Goal: Information Seeking & Learning: Learn about a topic

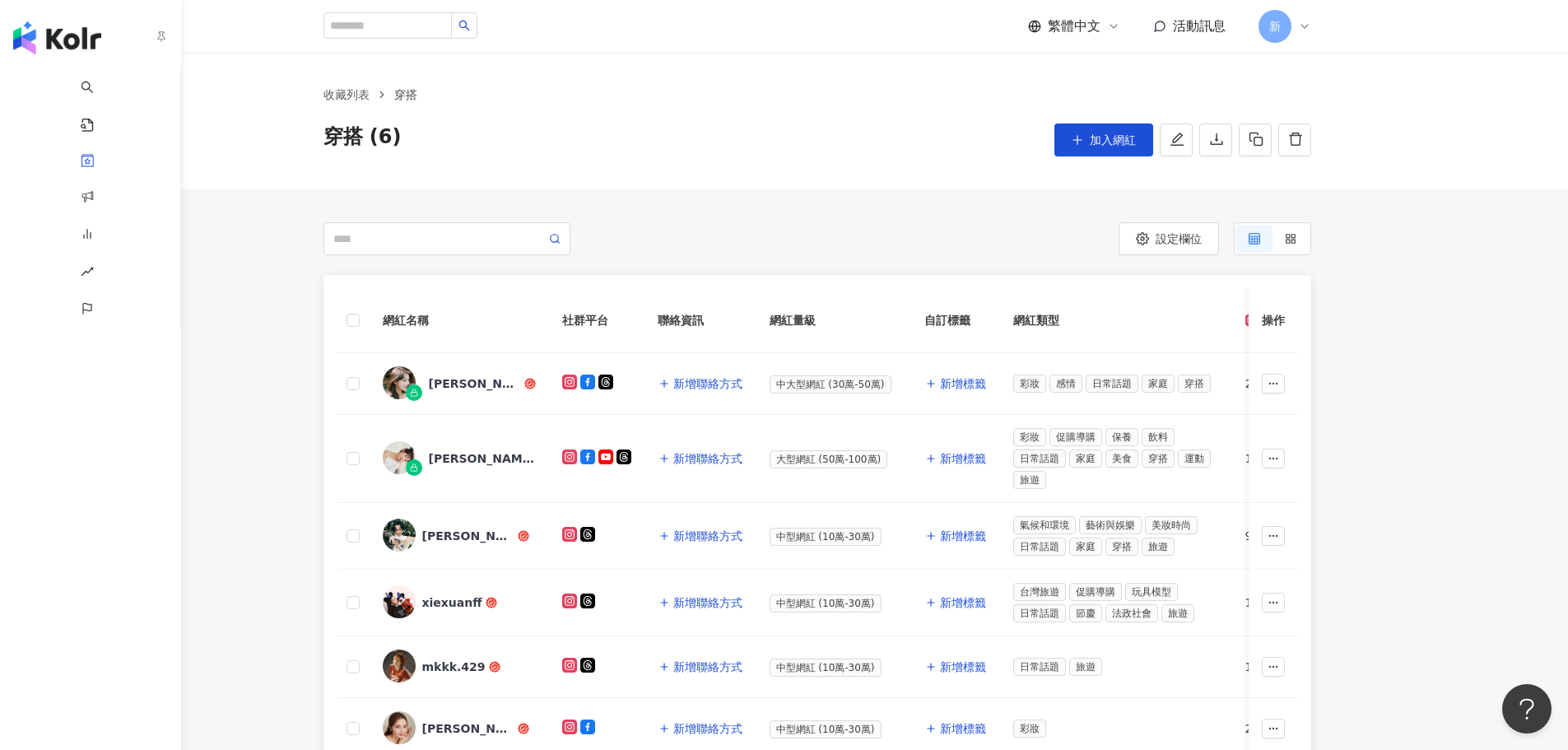
click at [37, 31] on img "button" at bounding box center [57, 37] width 88 height 33
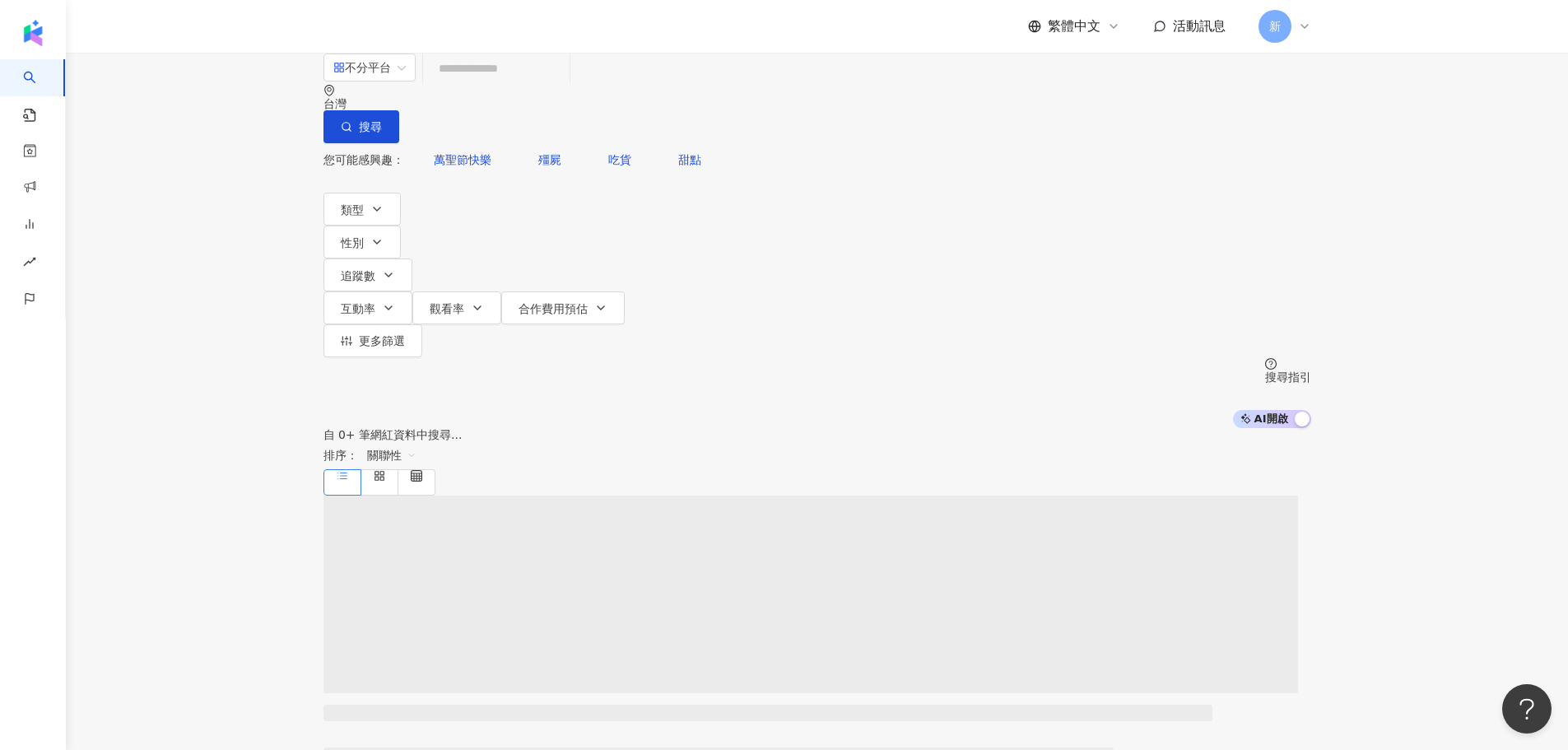
click at [493, 84] on input "search" at bounding box center [496, 67] width 133 height 31
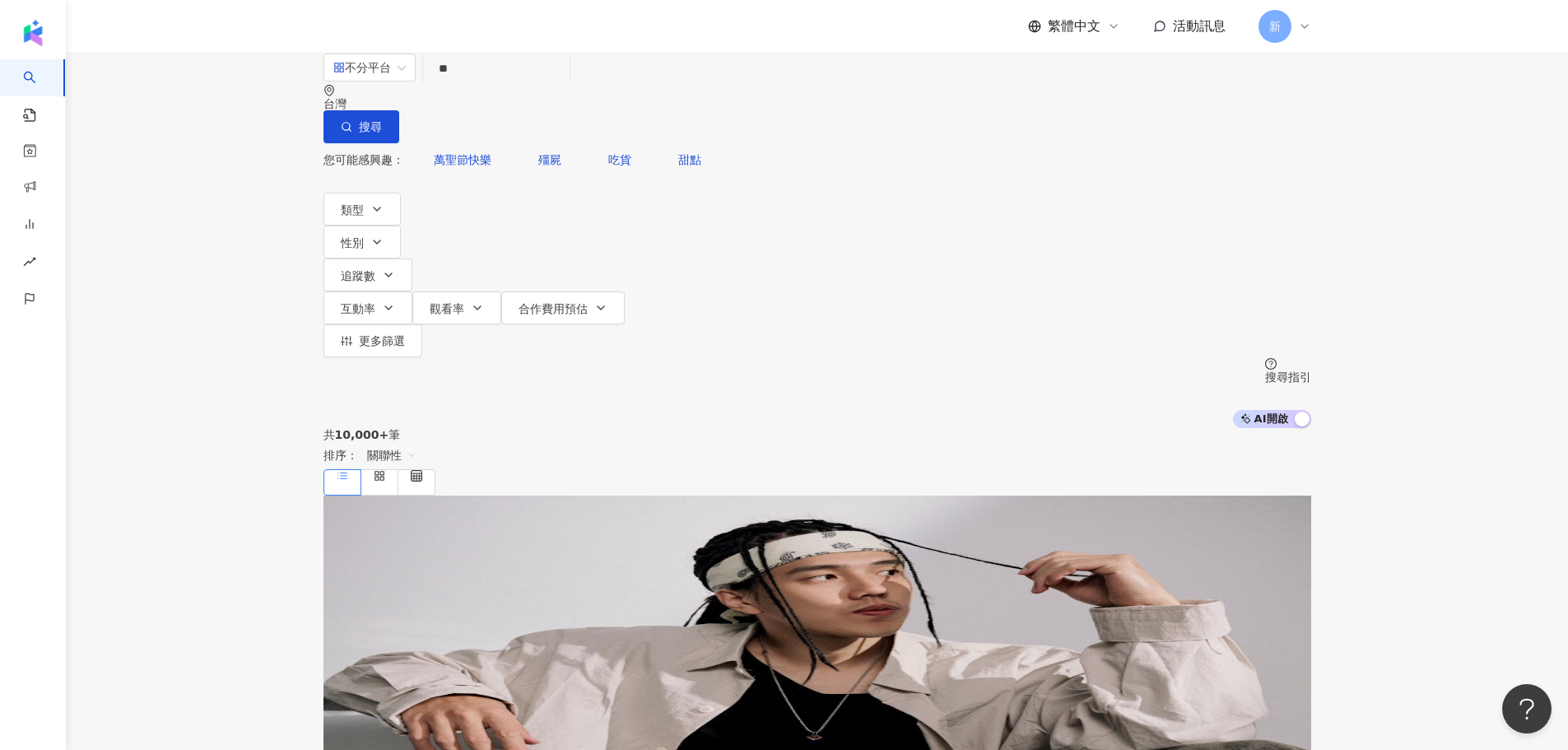
type input "*"
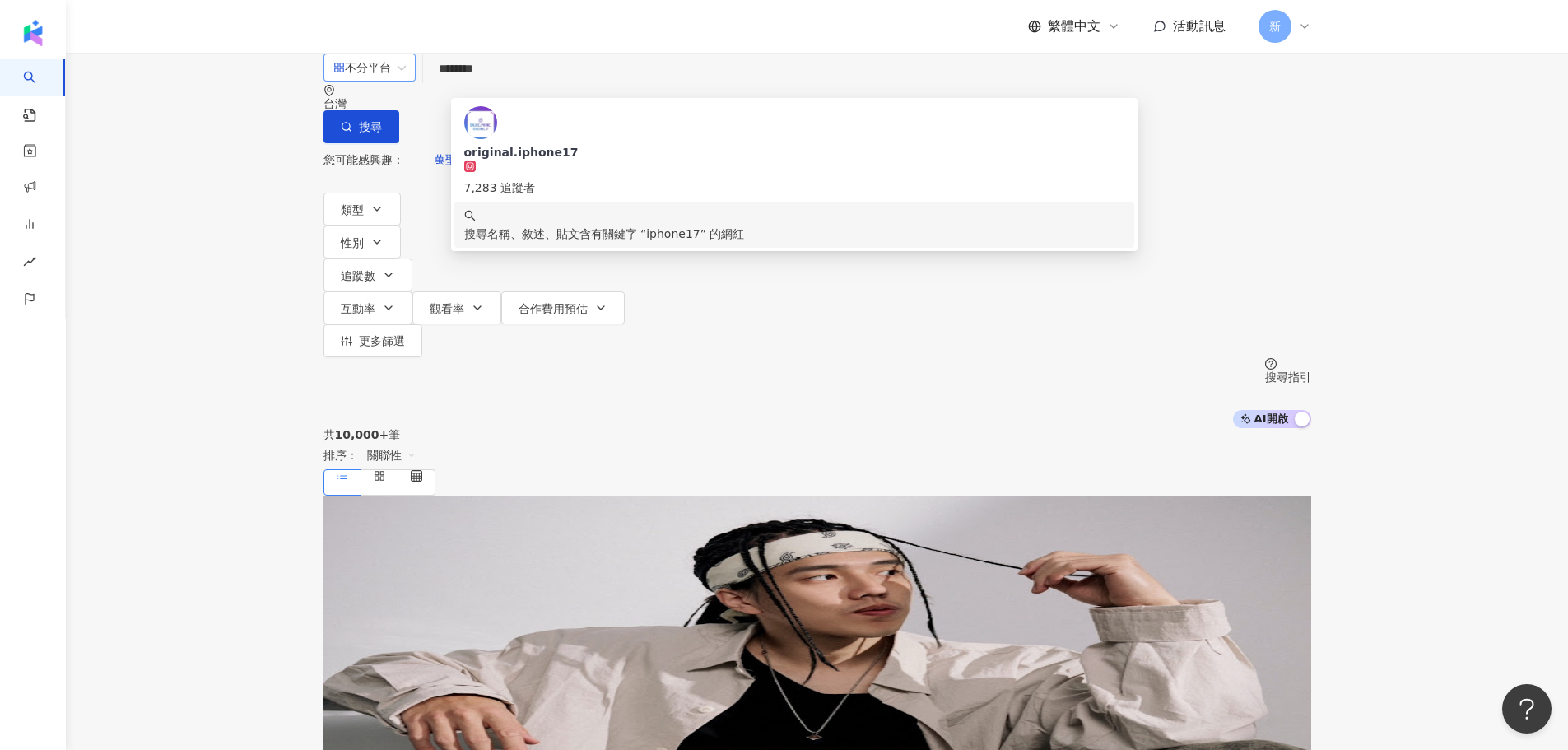
type input "********"
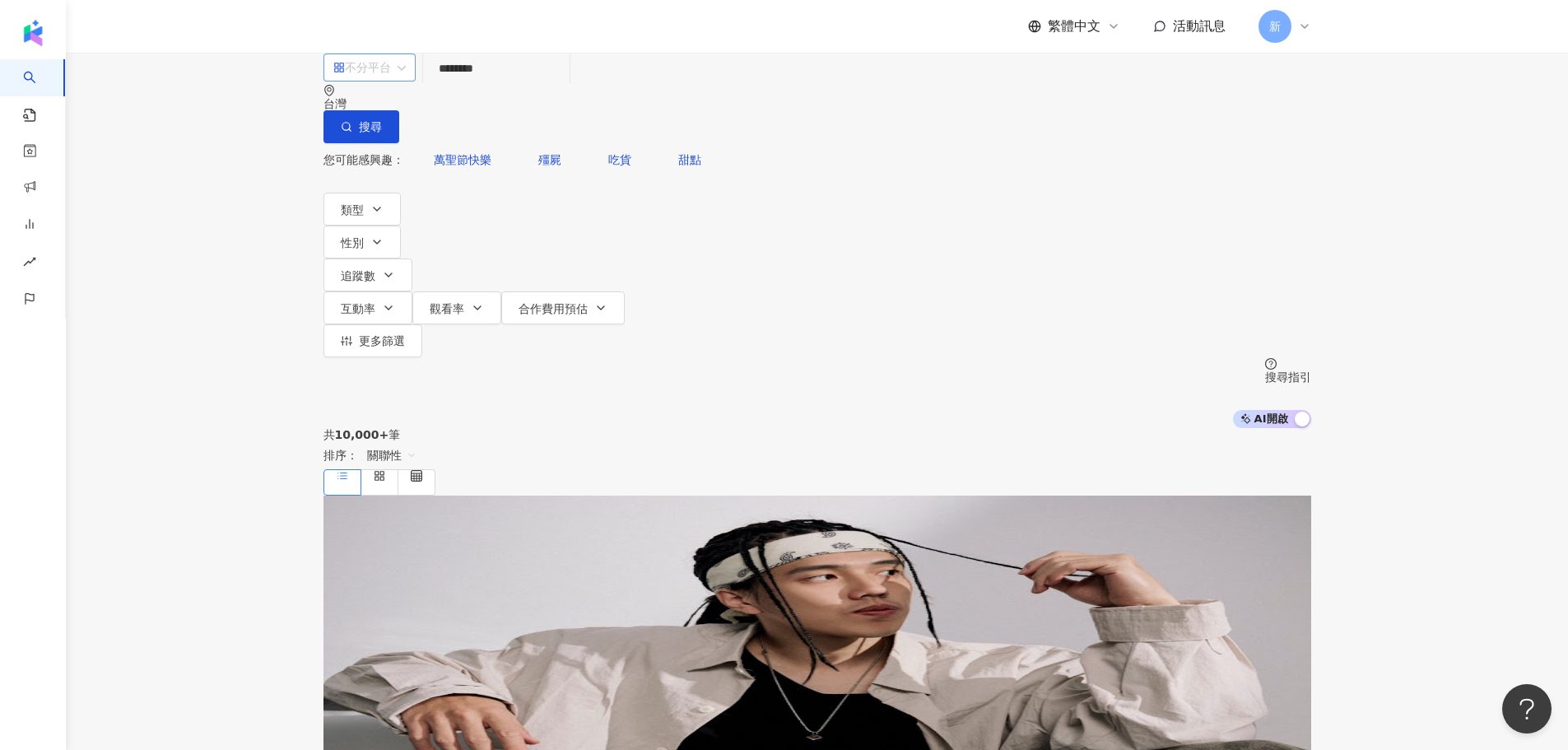
click at [388, 81] on input "search" at bounding box center [369, 67] width 72 height 26
click at [418, 170] on div "Instagram" at bounding box center [383, 169] width 82 height 18
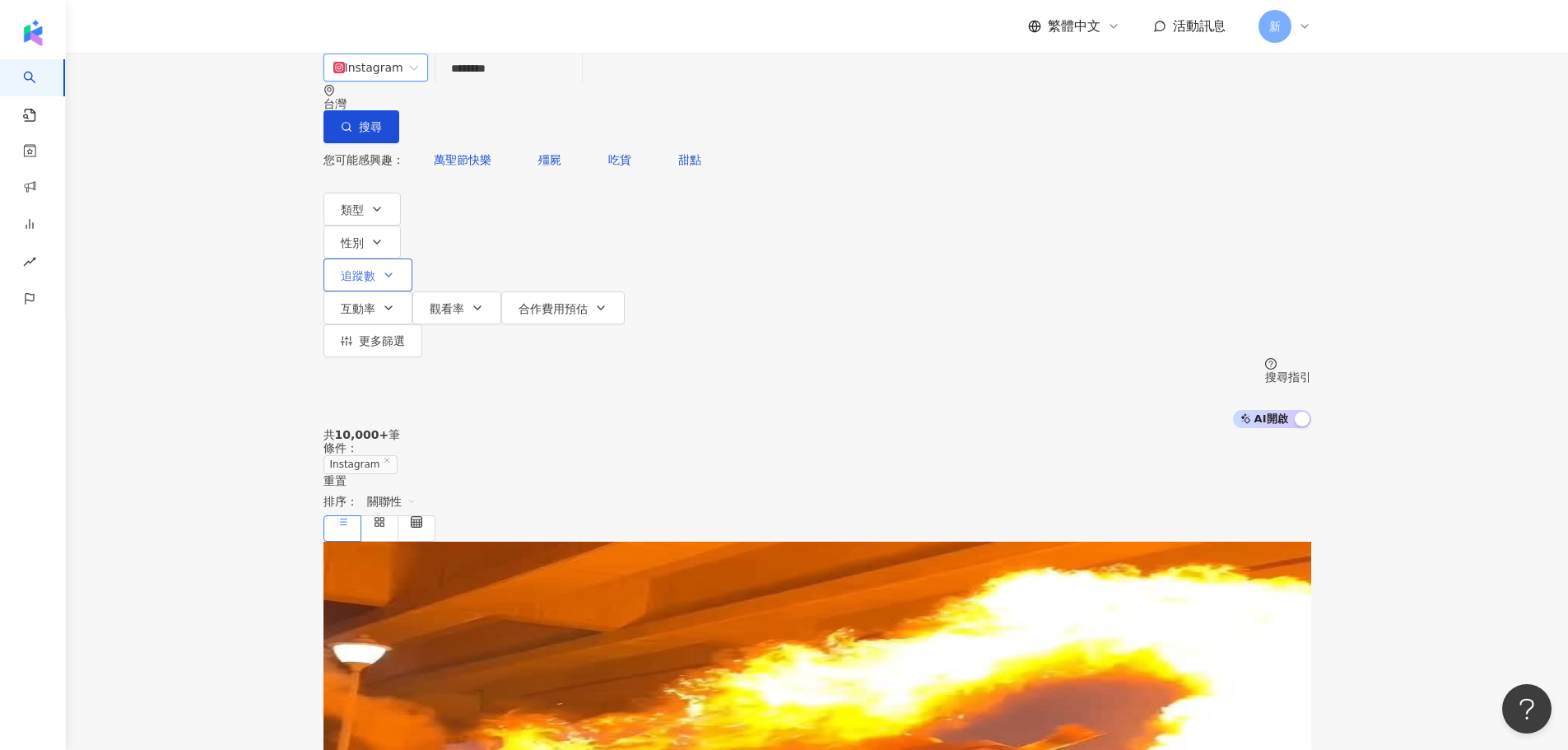
click at [395, 269] on icon "button" at bounding box center [389, 275] width 13 height 13
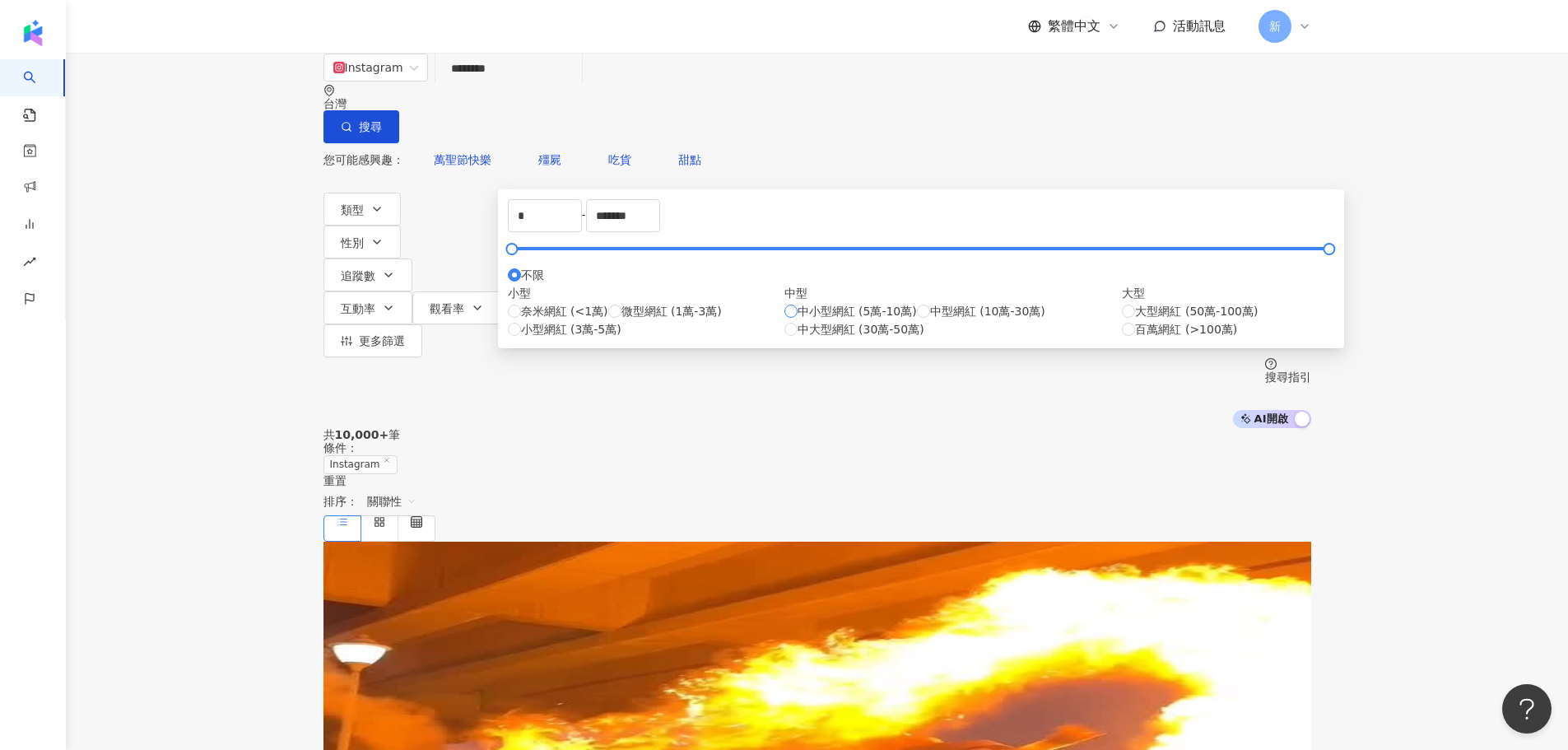
type input "*****"
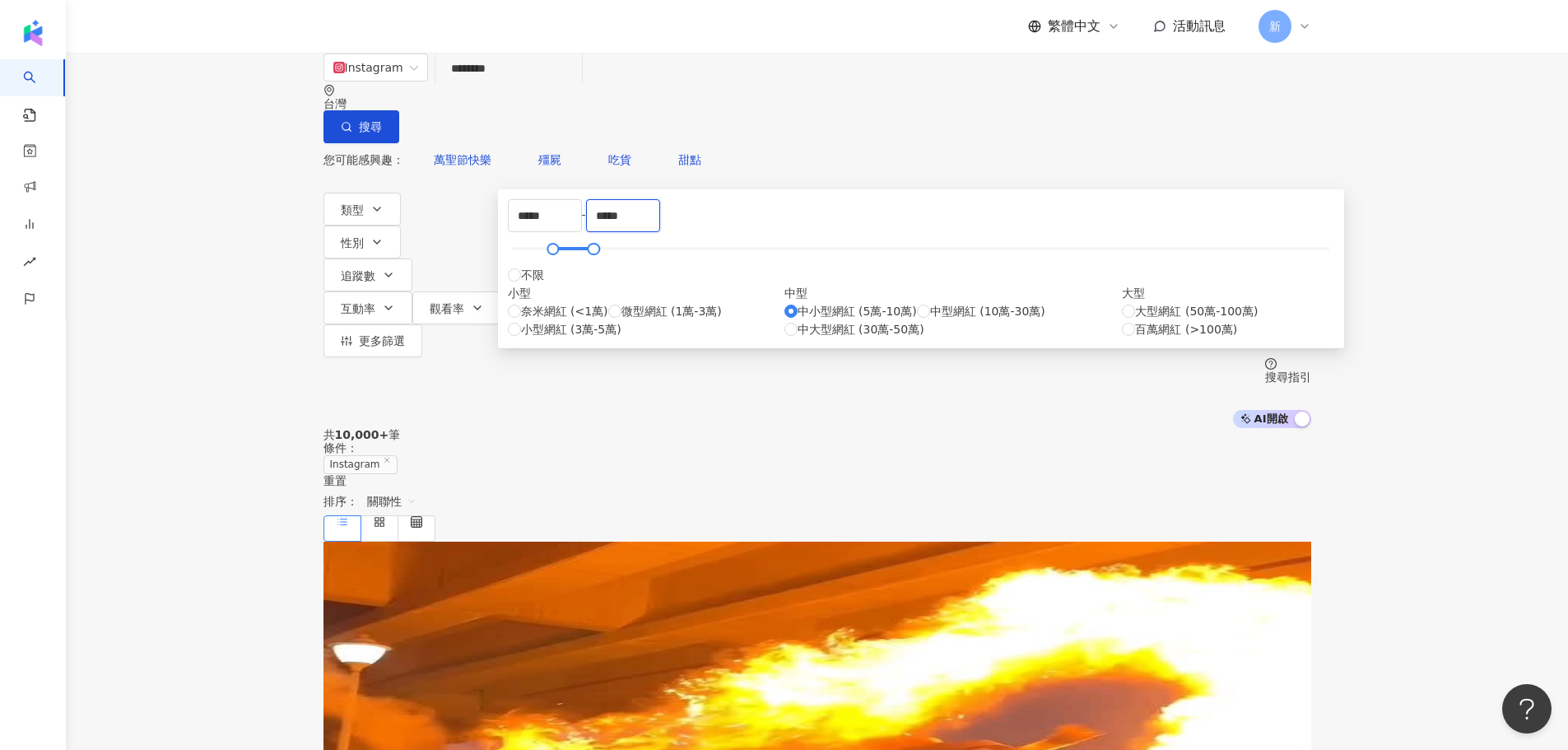
drag, startPoint x: 792, startPoint y: 252, endPoint x: 723, endPoint y: 249, distance: 69.1
click at [723, 249] on div "***** - ***** 不限 小型 奈米網紅 (<1萬) 微型網紅 (1萬-3萬) 小型網紅 (3萬-5萬) 中型 中小型網紅 (5萬-10萬) 中型網紅…" at bounding box center [921, 269] width 826 height 140
type input "*"
type input "******"
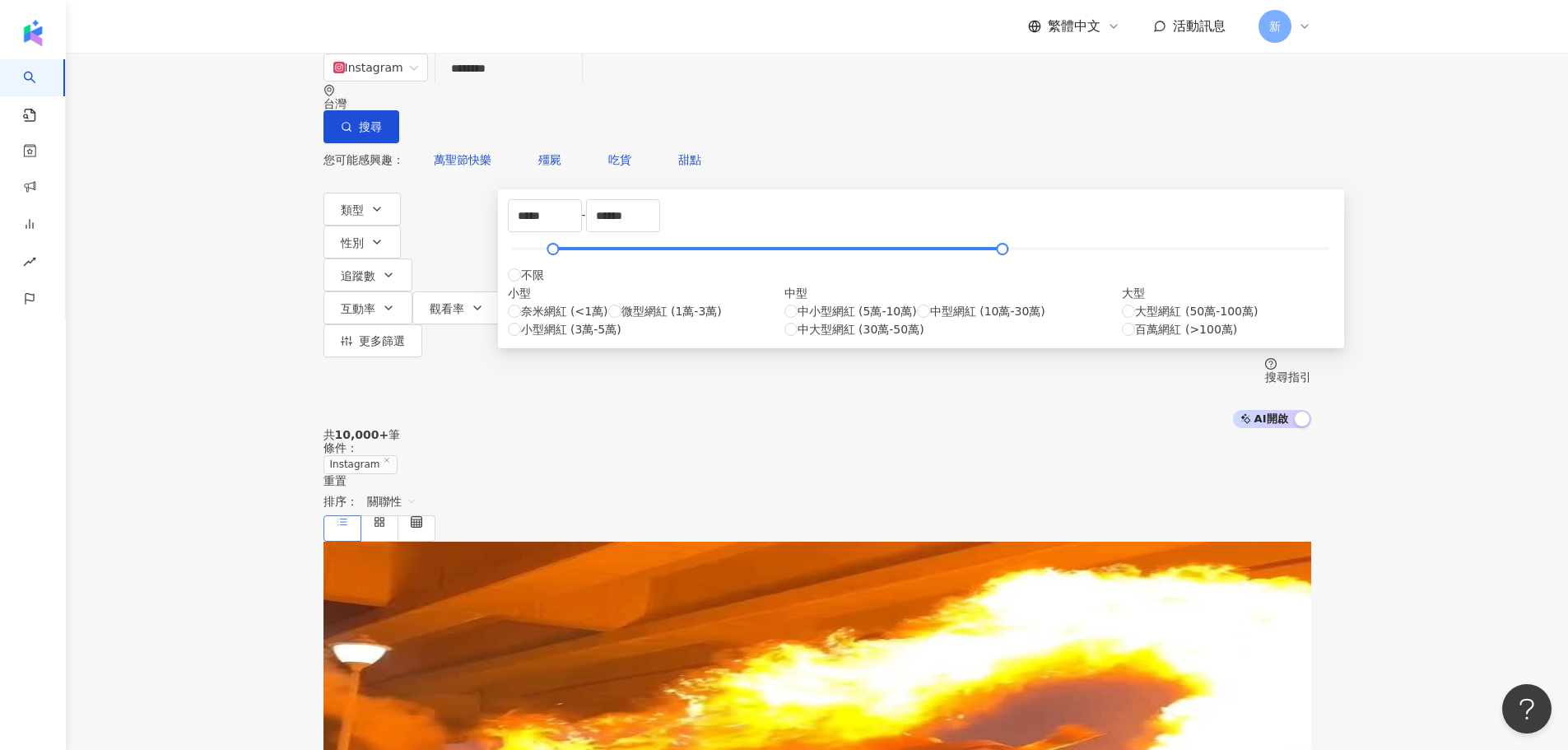
click at [1042, 428] on div "共 10,000+ 筆 條件 ： Instagram 重置 排序： 關聯性" at bounding box center [817, 484] width 988 height 112
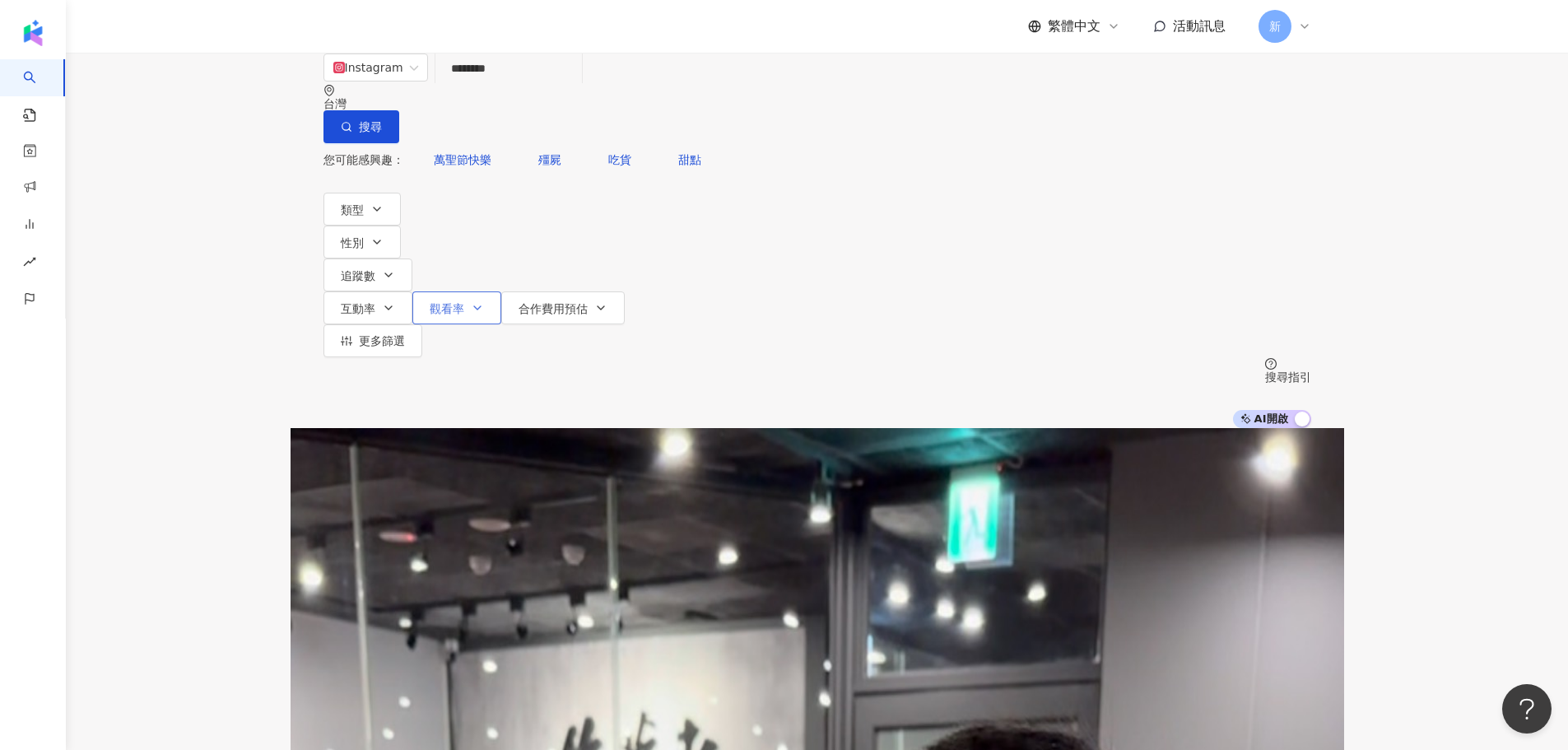
click at [501, 291] on button "觀看率" at bounding box center [456, 307] width 89 height 33
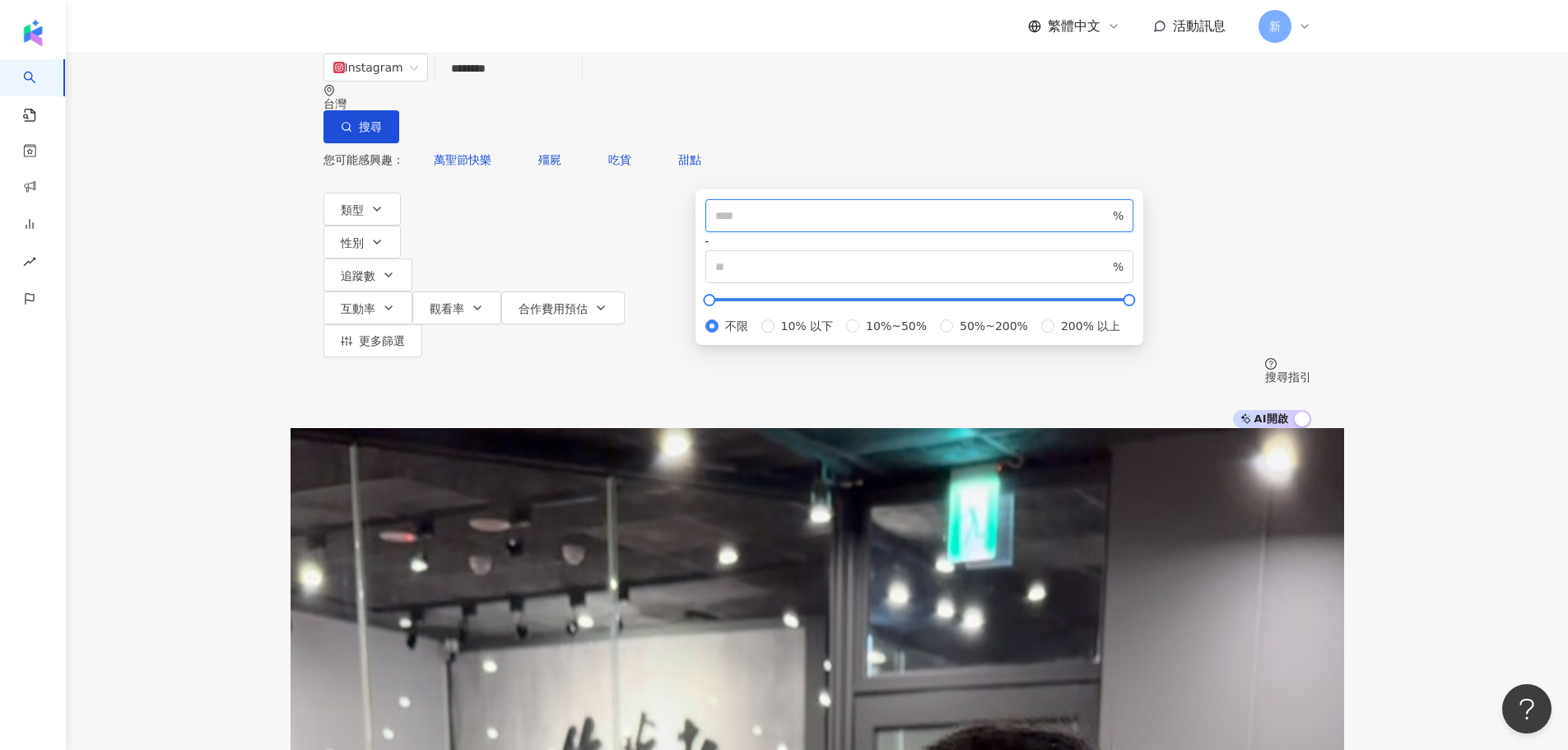
drag, startPoint x: 786, startPoint y: 244, endPoint x: 793, endPoint y: 248, distance: 8.1
click at [778, 225] on input "number" at bounding box center [913, 215] width 395 height 18
type input "**"
click at [1119, 205] on div "Instagram ******** 台灣 搜尋 675cedef-90aa-4871-b0b9-1a604f871e4d keyword original.…" at bounding box center [817, 240] width 1502 height 375
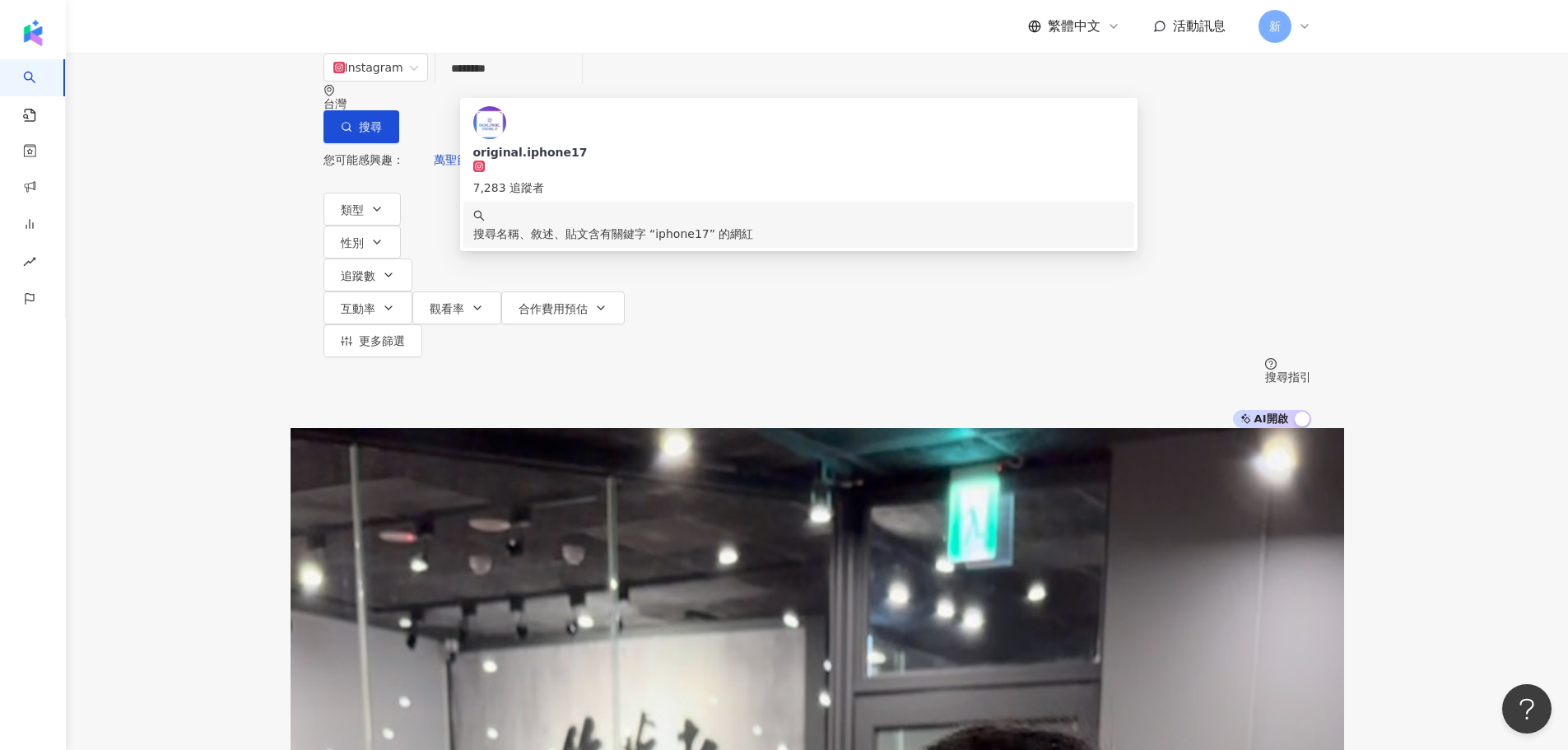
scroll to position [1, 0]
drag, startPoint x: 578, startPoint y: 103, endPoint x: 453, endPoint y: 98, distance: 125.1
click at [444, 105] on div "Instagram ******** 台灣 搜尋 675cedef-90aa-4871-b0b9-1a604f871e4d keyword original.…" at bounding box center [817, 97] width 988 height 91
click at [683, 225] on div "搜尋名稱、敘述、貼文含有關鍵字 “ iphone17 ” 的網紅" at bounding box center [798, 233] width 651 height 18
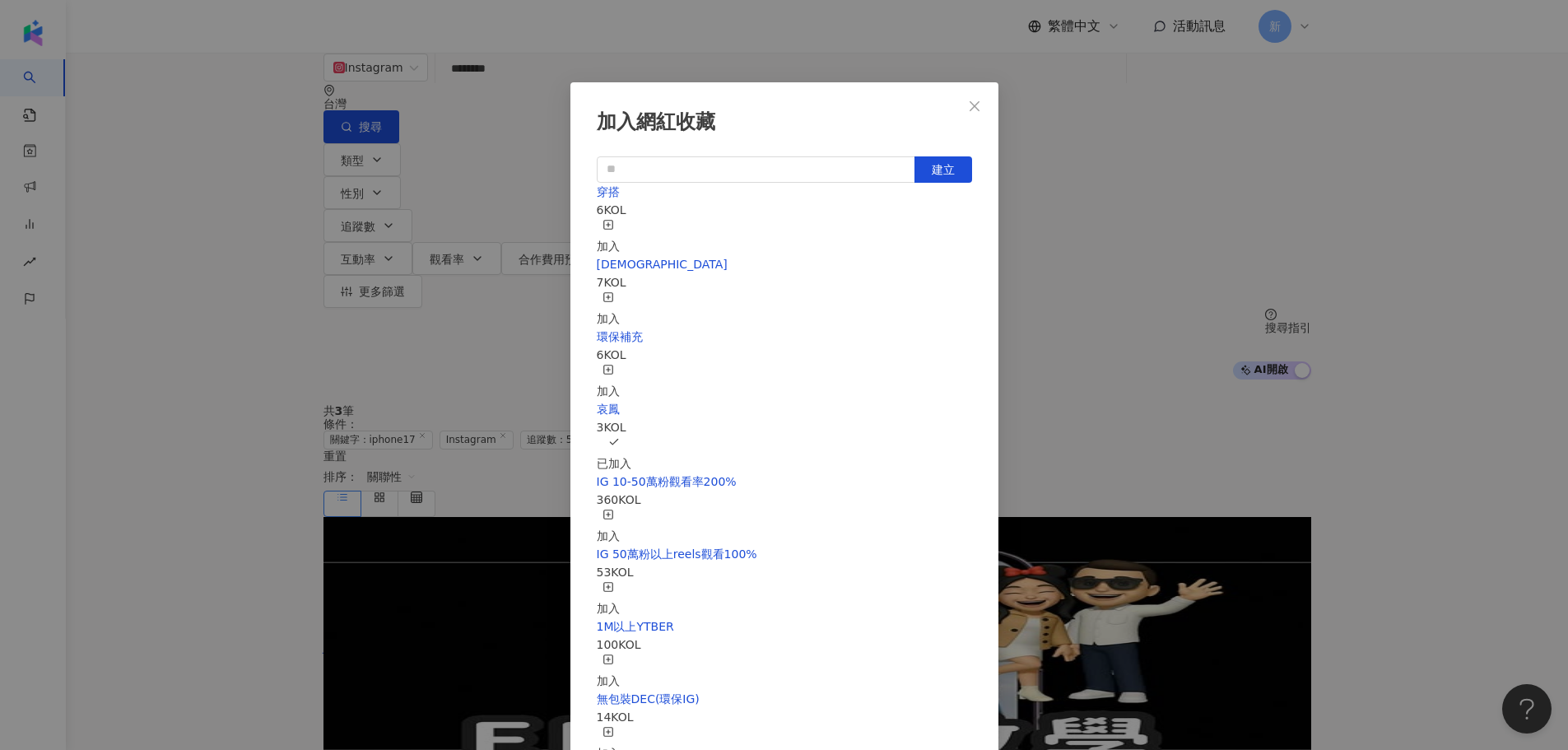
click at [270, 371] on div "加入網紅收藏 建立 穿搭 6 KOL 加入 萬聖 7 KOL 加入 環保補充 6 KOL 加入 哀鳳 3 KOL 已加入 IG 10-50萬粉觀看率200% …" at bounding box center [784, 375] width 1568 height 750
click at [983, 100] on span "Close" at bounding box center [974, 106] width 33 height 13
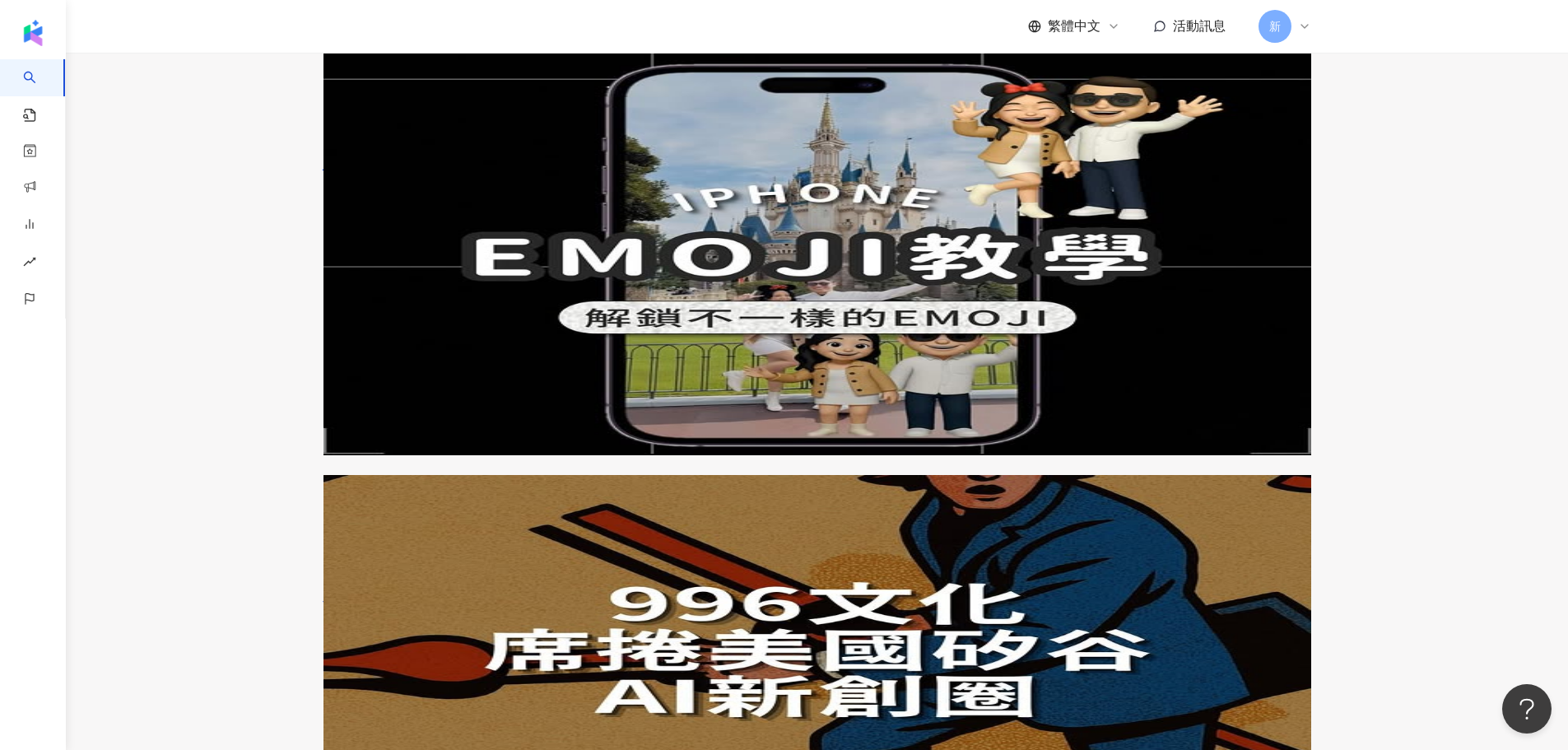
scroll to position [411, 0]
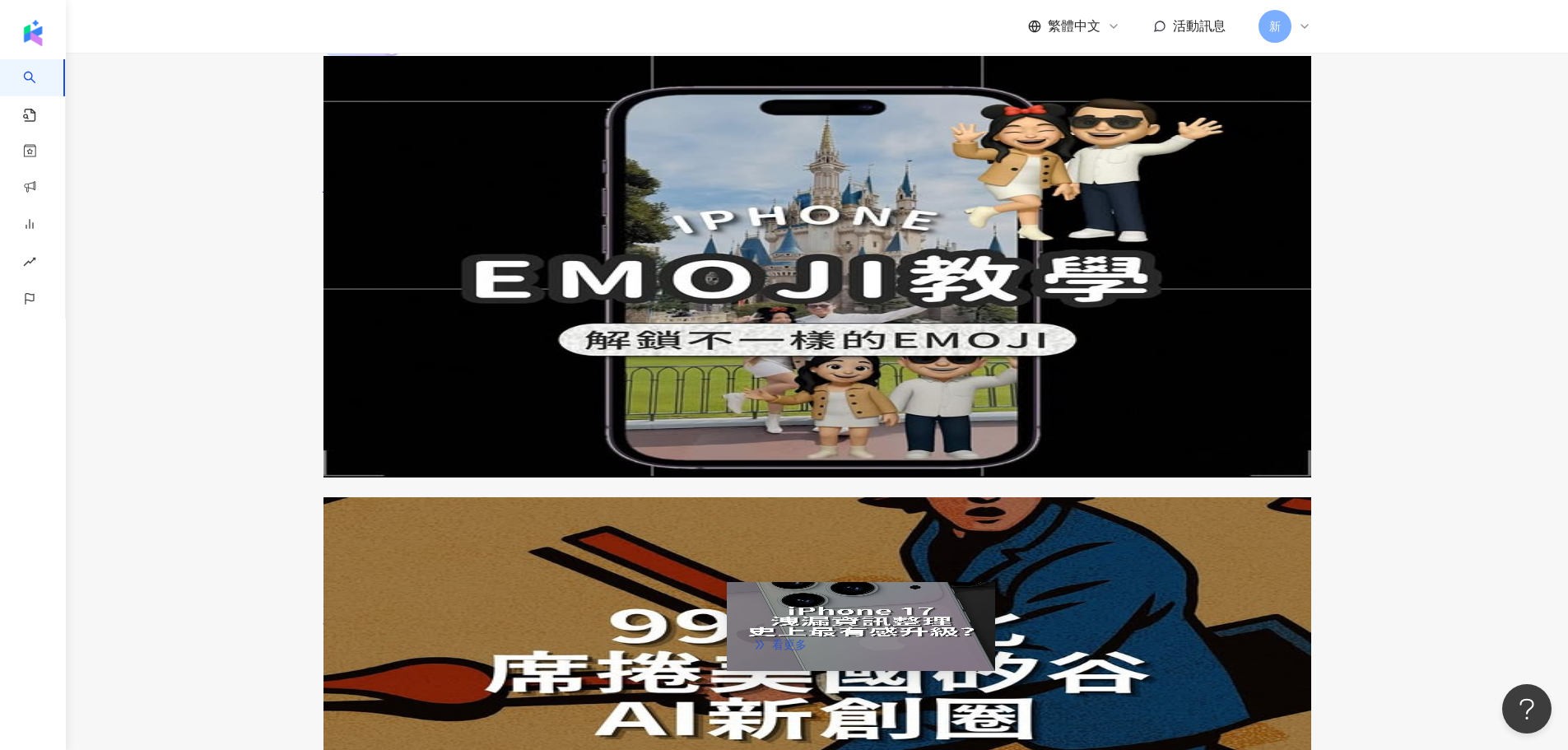
click at [824, 628] on link "看更多" at bounding box center [780, 644] width 87 height 33
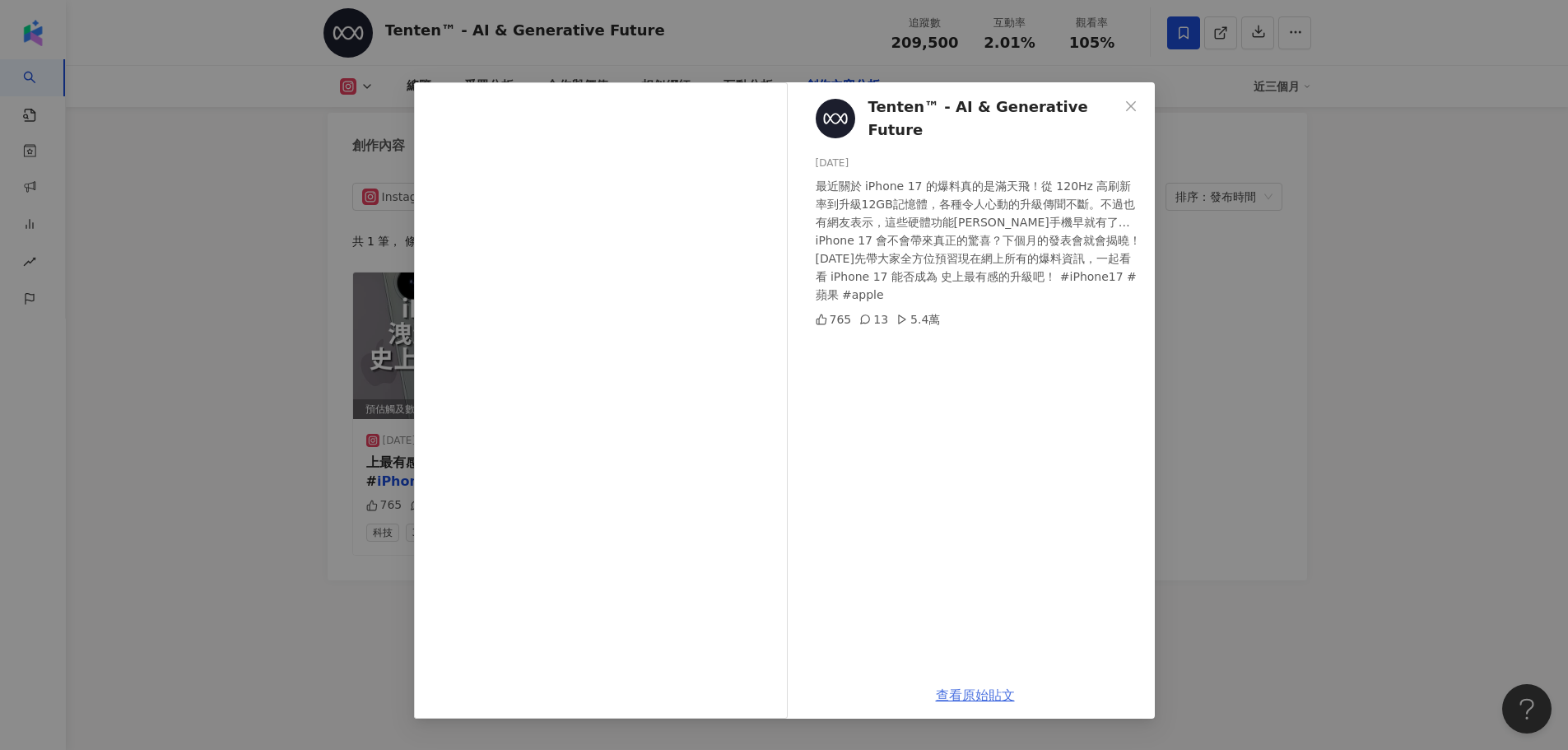
click at [972, 697] on link "查看原始貼文" at bounding box center [975, 695] width 79 height 16
click at [1180, 183] on div "Tenten™ - AI & Generative Future 2025/8/7 最近關於 iPhone 17 的爆料真的是滿天飛！從 120Hz 高刷新率…" at bounding box center [784, 375] width 1568 height 750
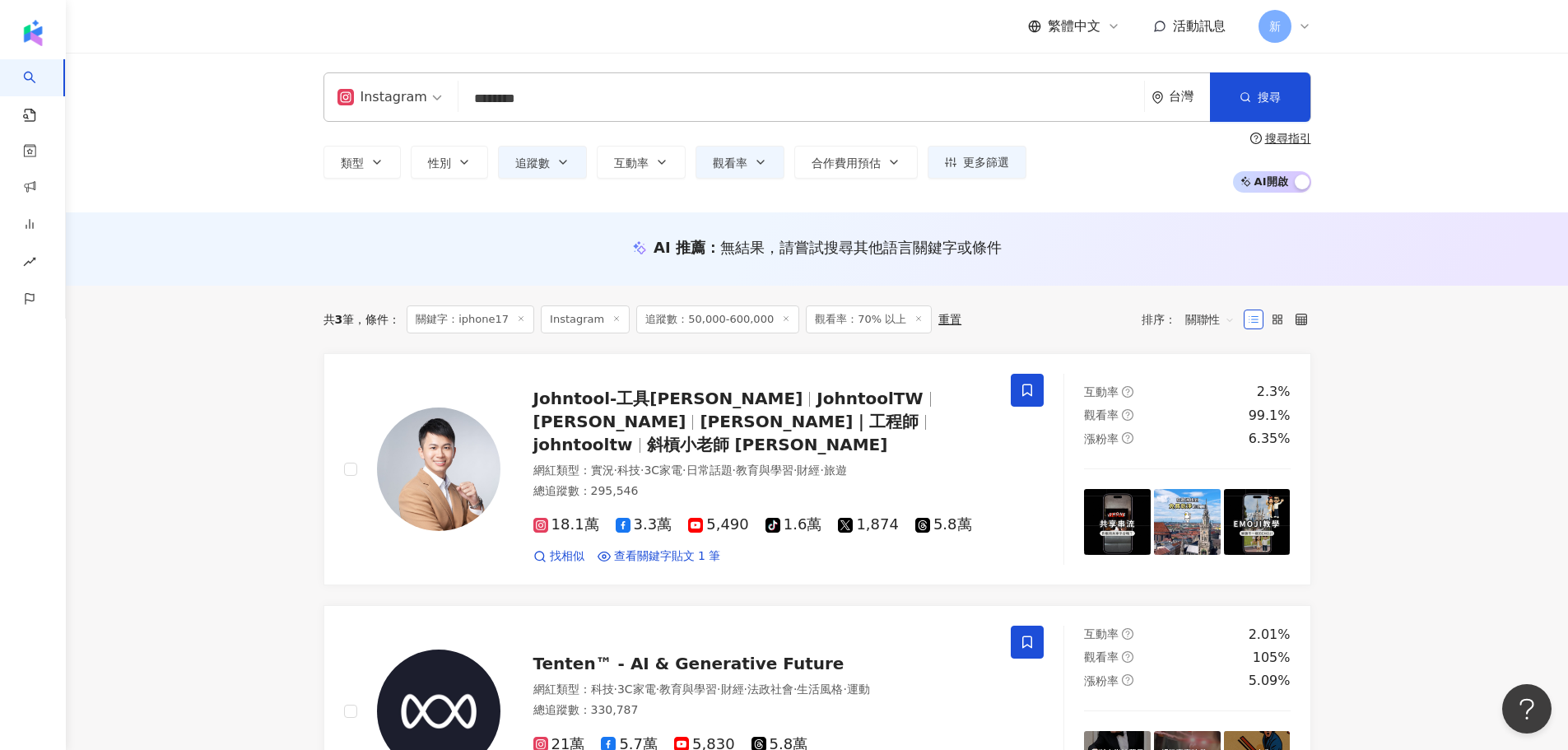
click at [914, 317] on icon at bounding box center [918, 318] width 8 height 8
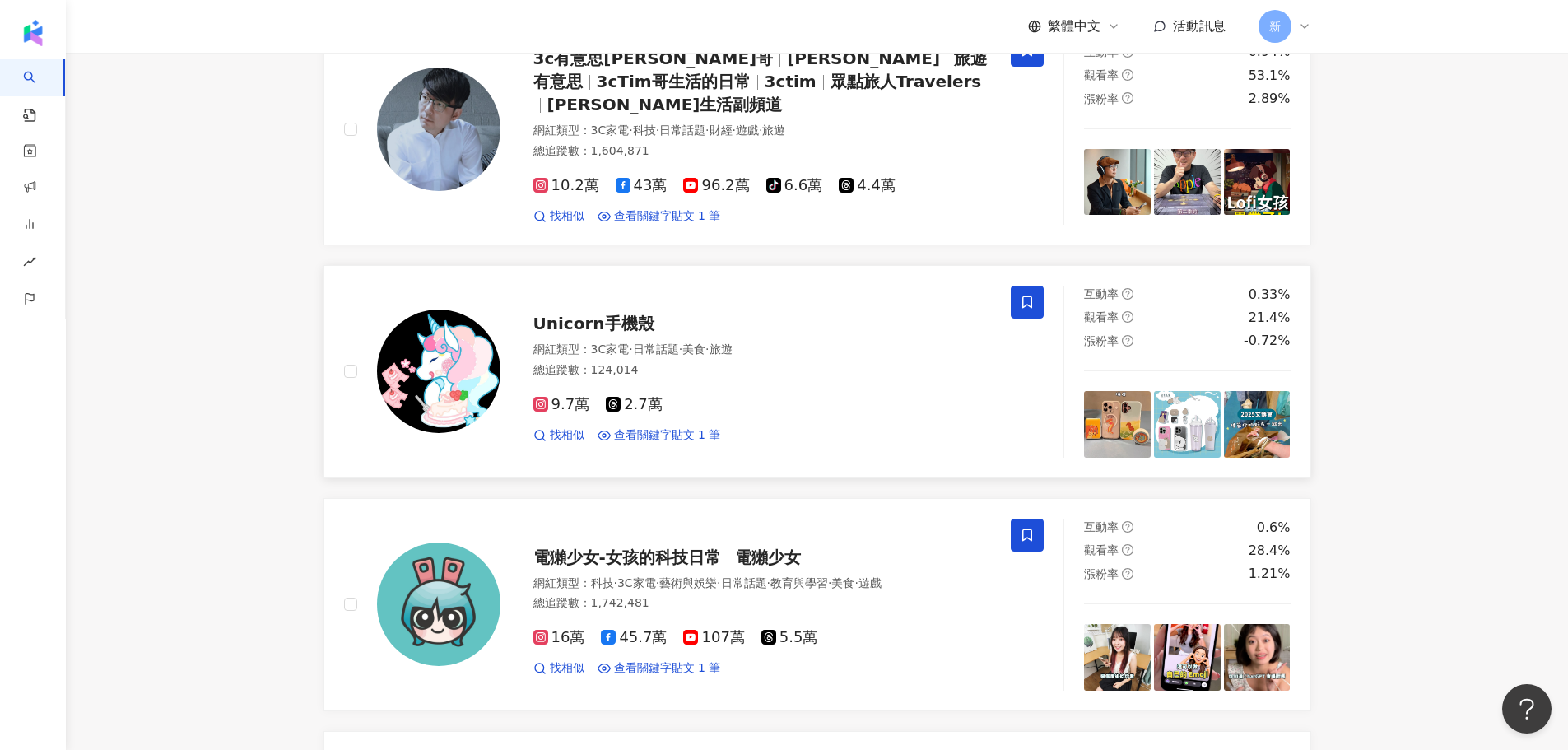
scroll to position [741, 0]
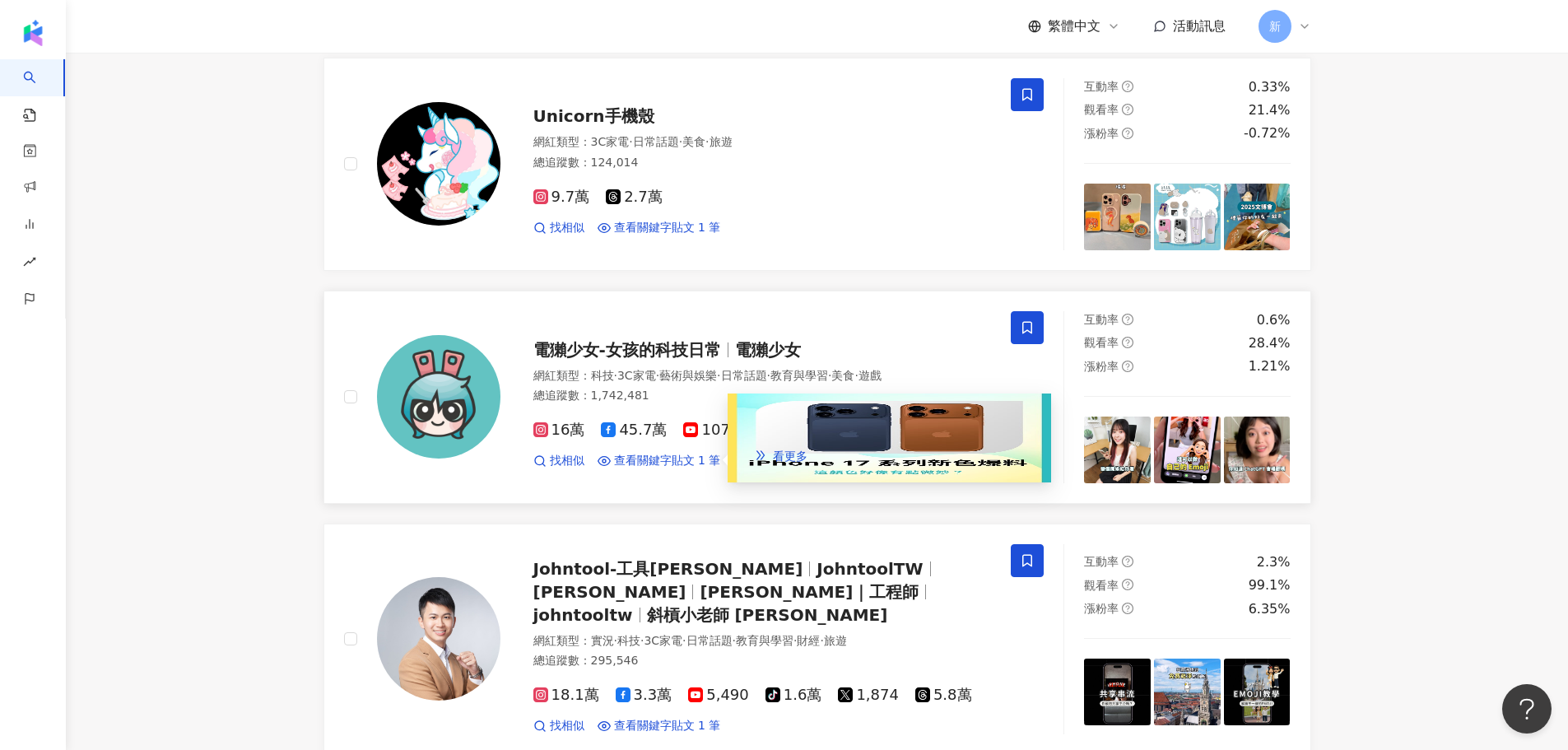
click at [902, 437] on span "的看法 請留言跟我分享（小聲... #" at bounding box center [827, 431] width 178 height 13
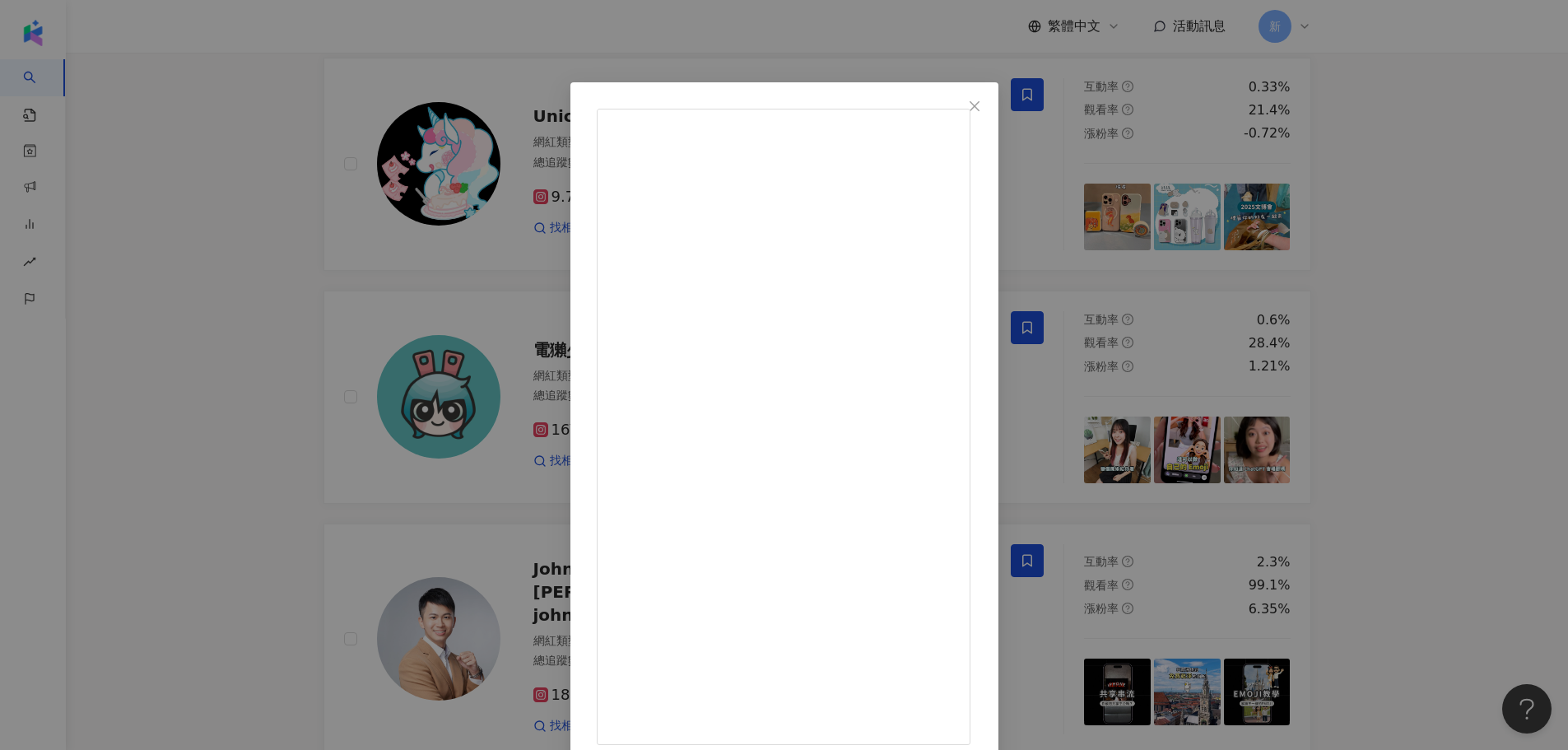
click at [304, 427] on div "電獺少女-女孩的科技日常 2025/7/16 雖然目前只是爆料消息 但小編好奇大家對於 iPhone 17 Pro 橘色的看法 請留言跟我分享（小聲... #…" at bounding box center [784, 375] width 1568 height 750
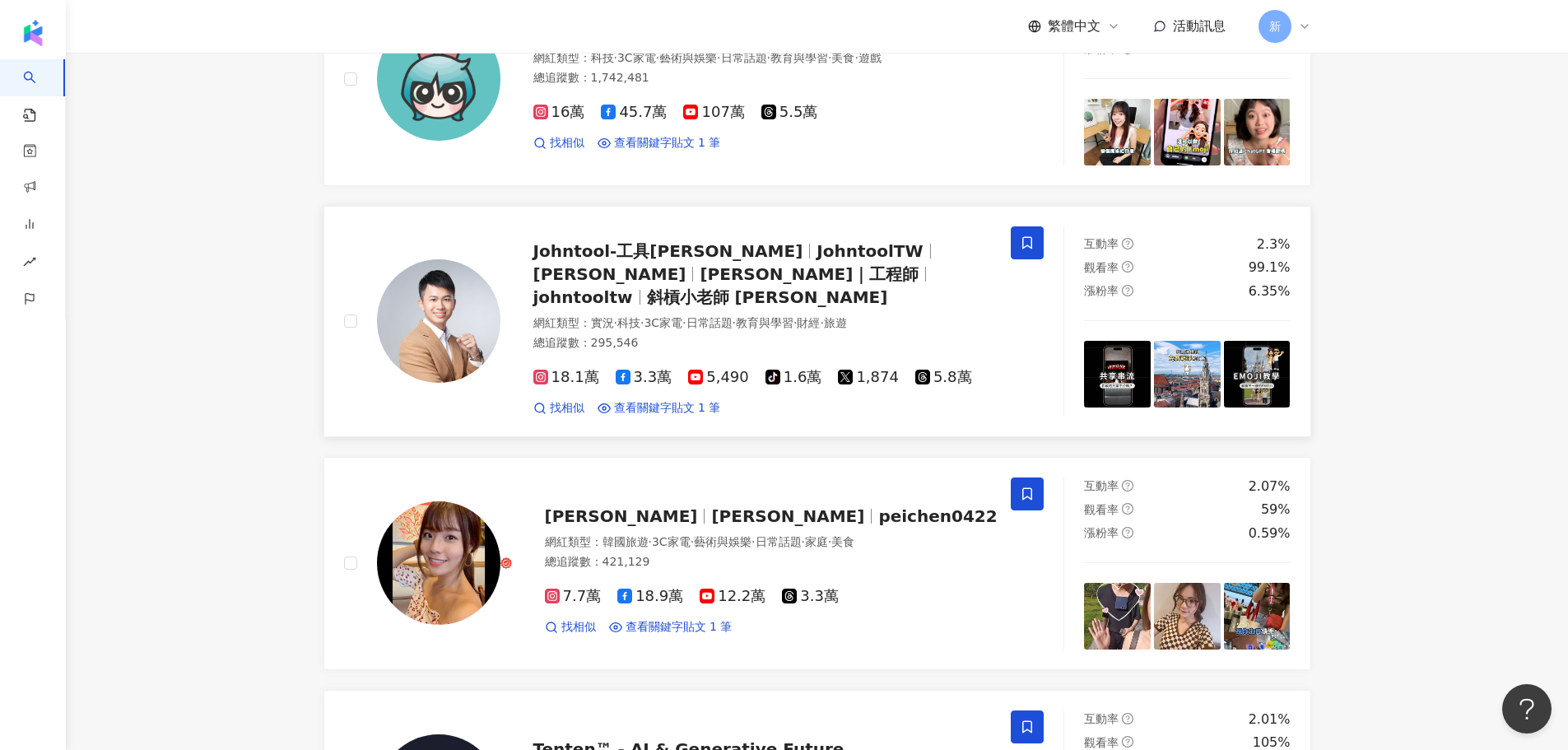
scroll to position [1070, 0]
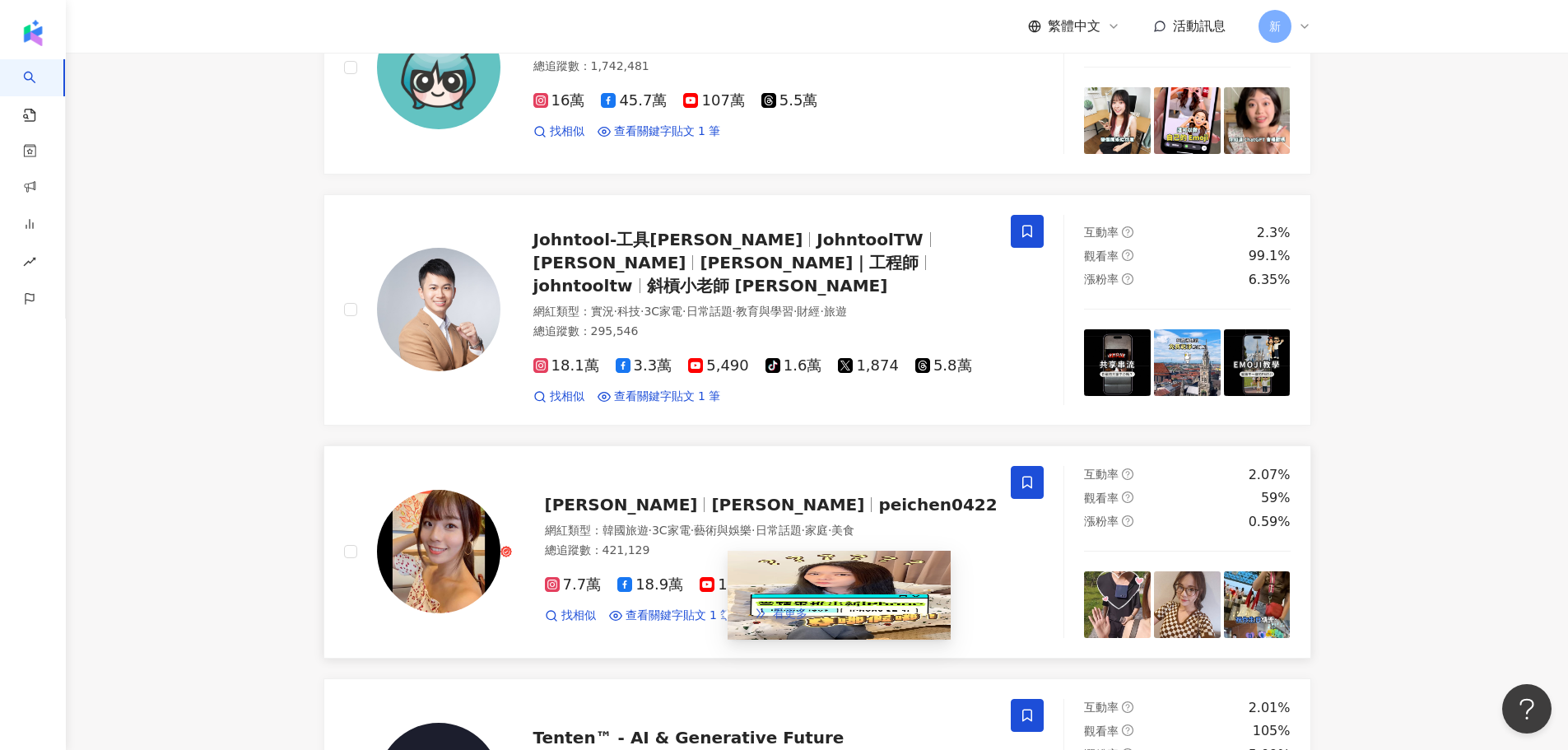
click at [807, 620] on span "看更多" at bounding box center [790, 613] width 35 height 13
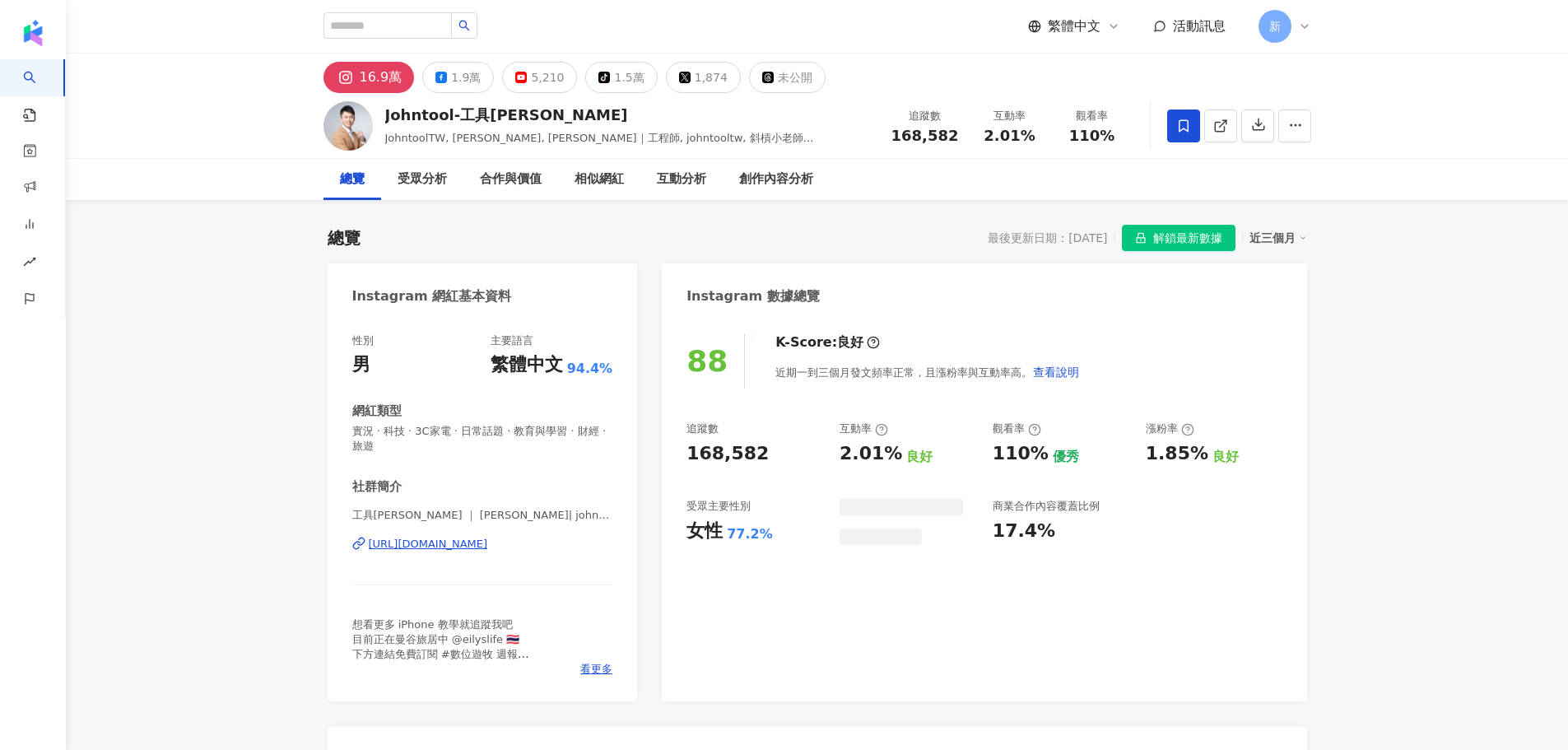
click at [488, 547] on div "https://www.instagram.com/johntooltw/" at bounding box center [428, 544] width 119 height 15
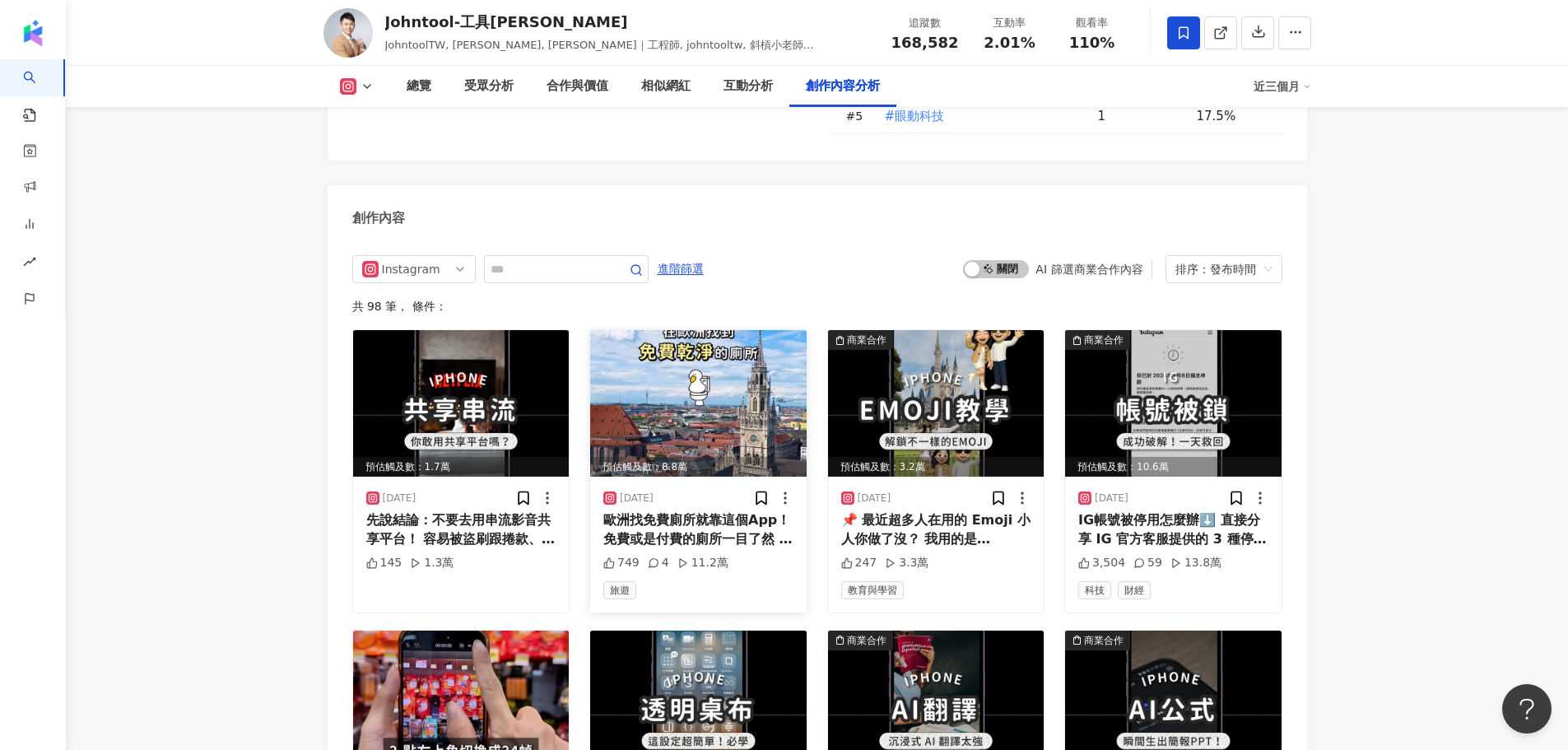
scroll to position [4444, 0]
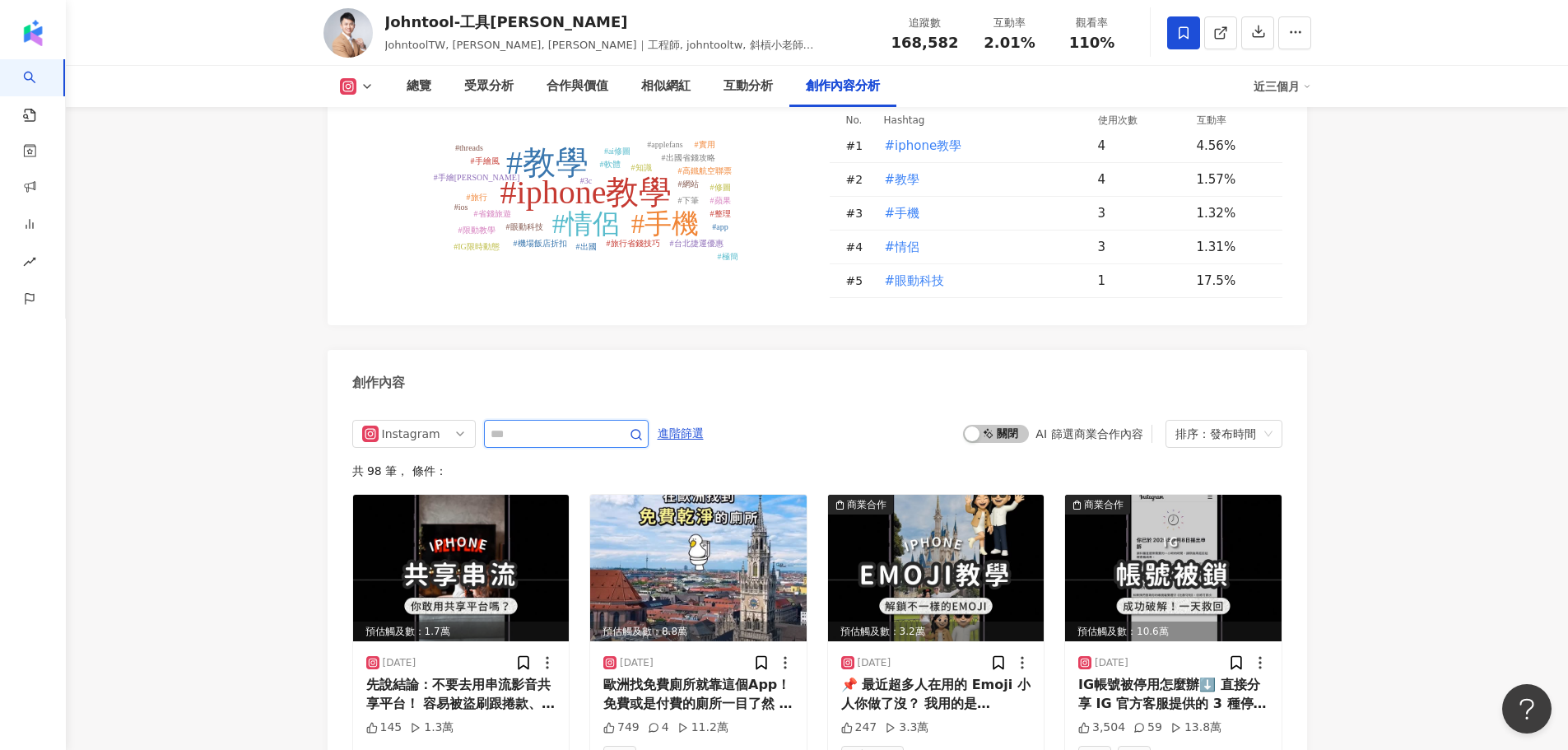
click at [537, 430] on input "text" at bounding box center [548, 434] width 115 height 20
type input "**"
type input "********"
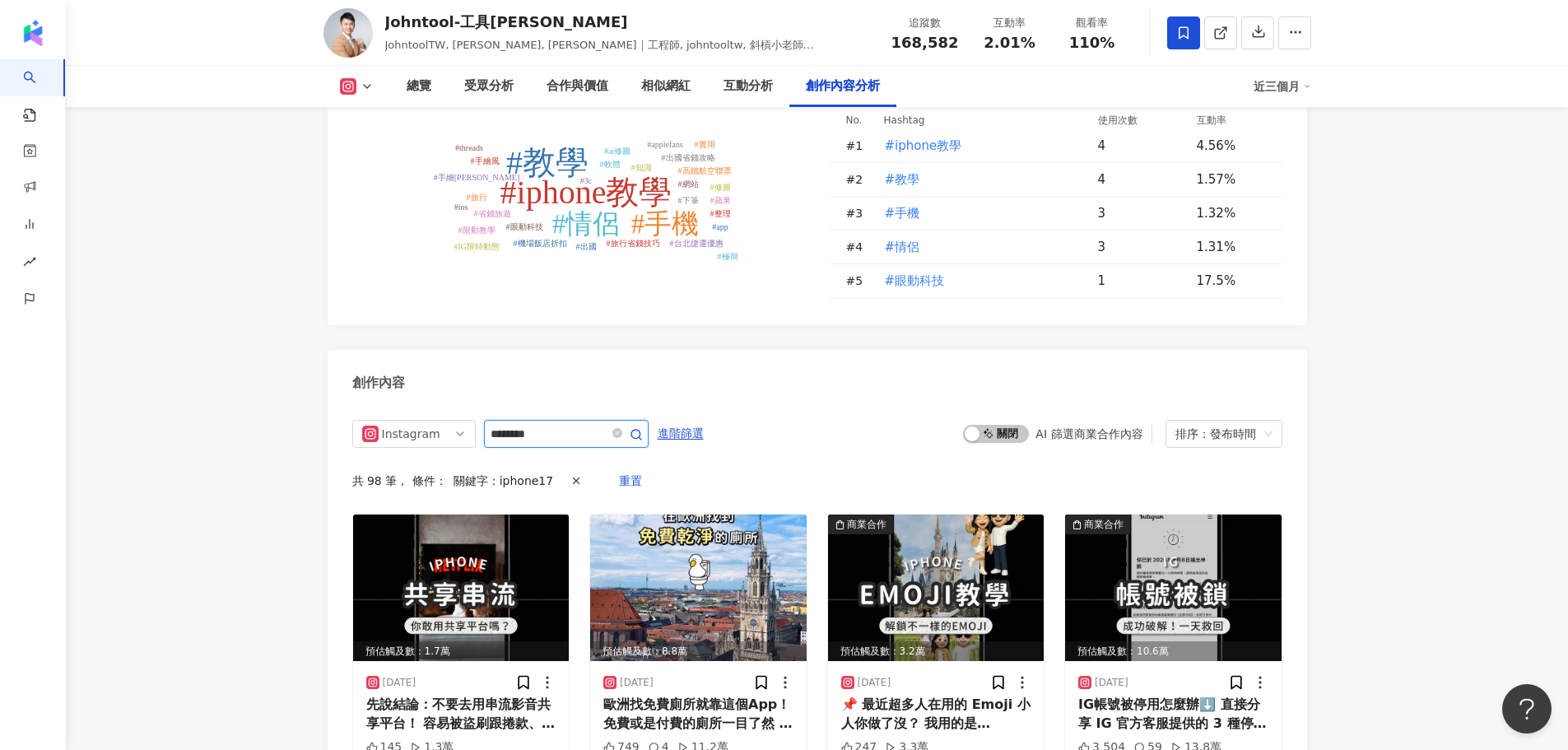
scroll to position [4687, 0]
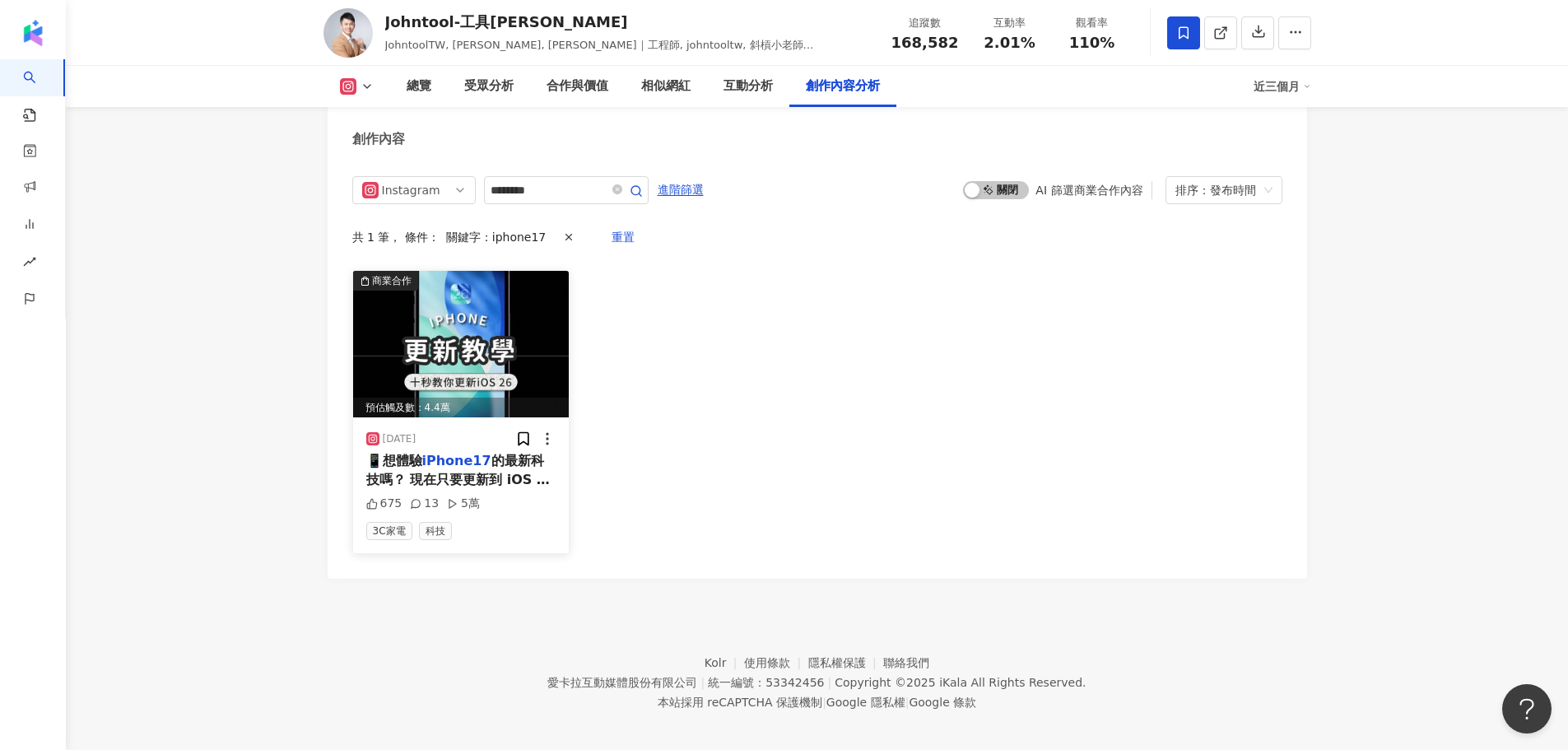
click at [503, 466] on span "的最新科技嗎？ 現在只要更新到 iOS 26 Beta，30 秒就能搞定✅ 🍎 開啟蘋果開發者頁面 → 註冊帳號 🛠 開啟 iPhone 設定 → 一般 → …" at bounding box center [461, 543] width 189 height 182
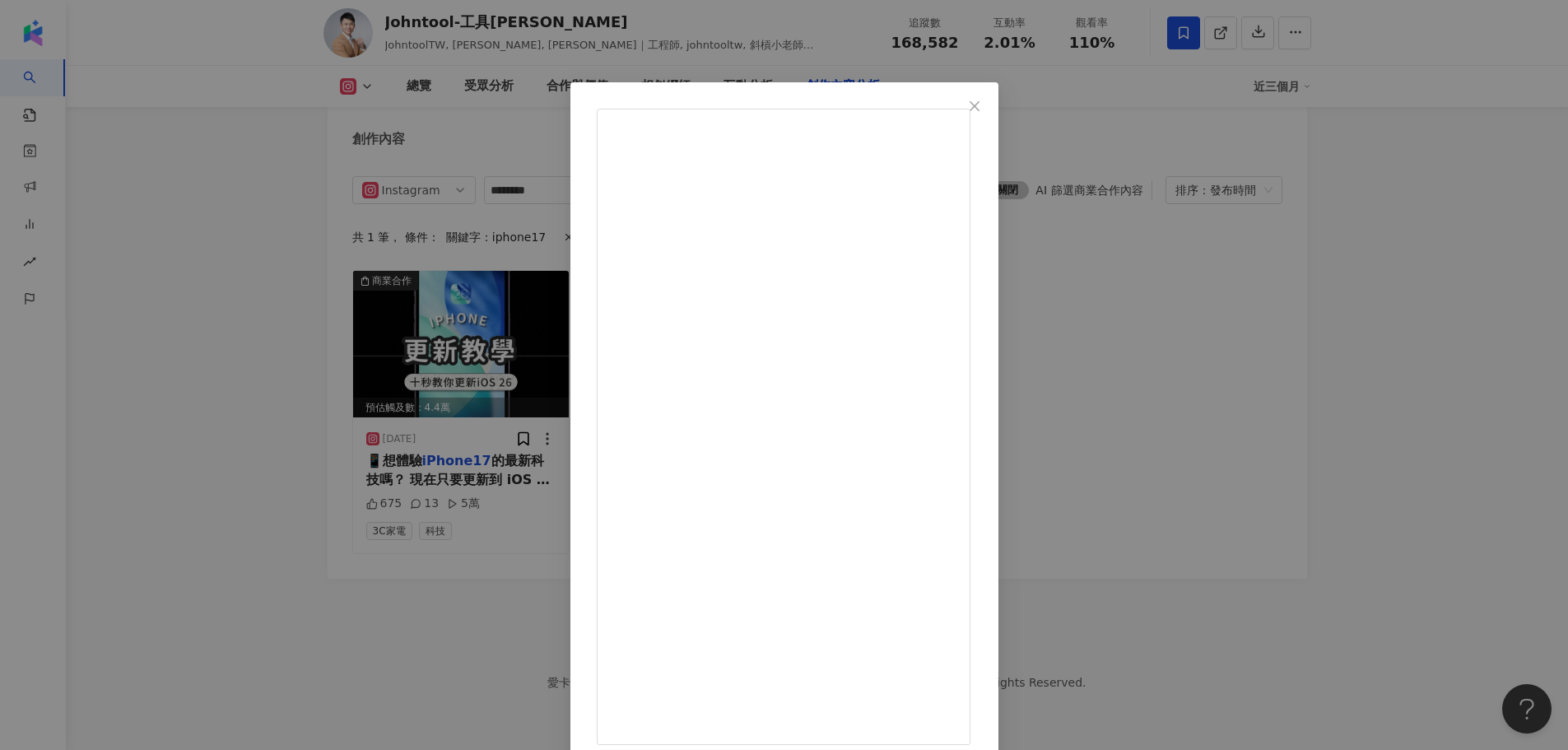
click at [1364, 260] on div "Johntool-工具王阿璋 2025/7/3 📱想體驗 iPhone17 的最新科技嗎？ 現在只要更新到 iOS 26 Beta，30 秒就能搞定✅ 🍎 開…" at bounding box center [784, 375] width 1568 height 750
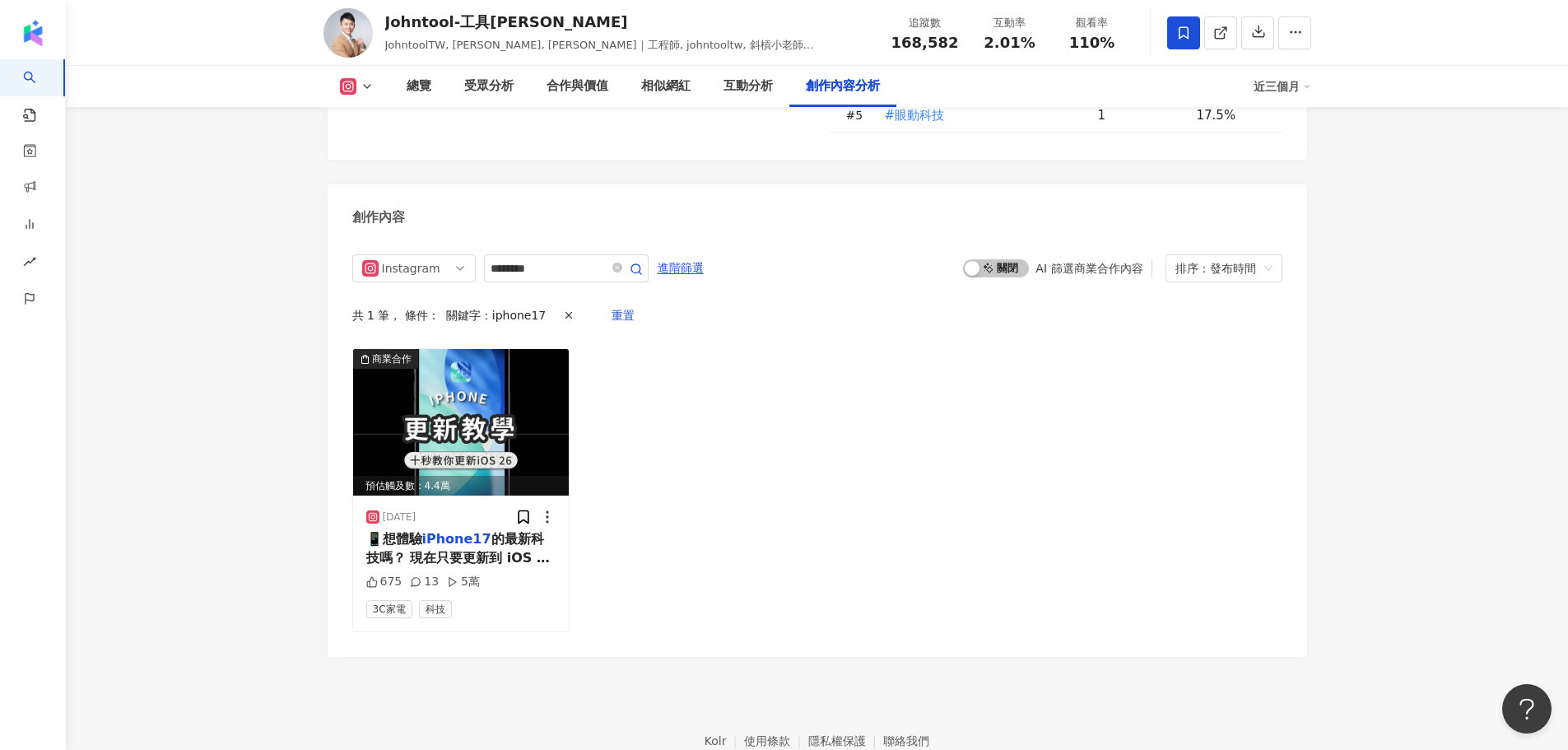
scroll to position [4695, 0]
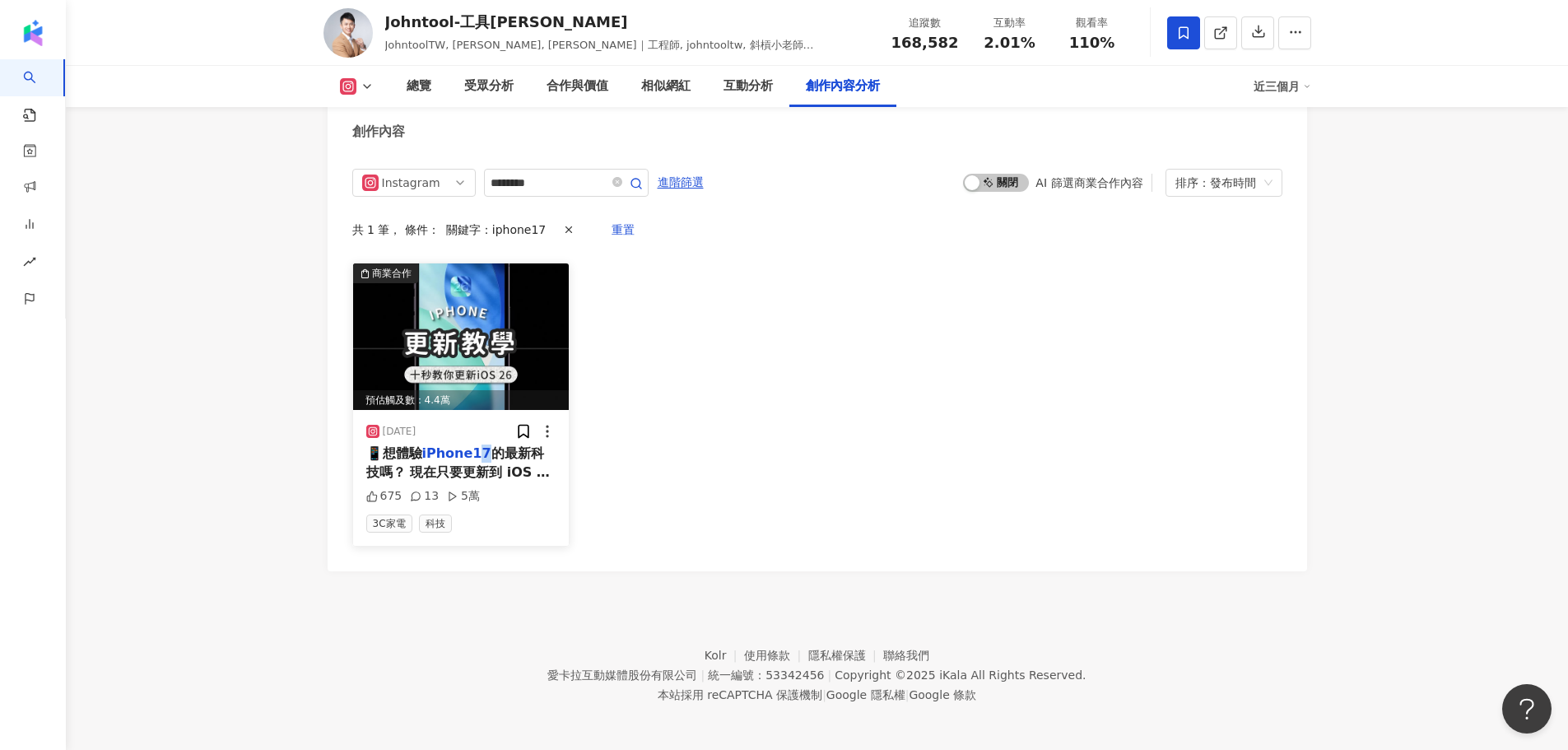
click at [484, 451] on mark "iPhone17" at bounding box center [457, 453] width 69 height 16
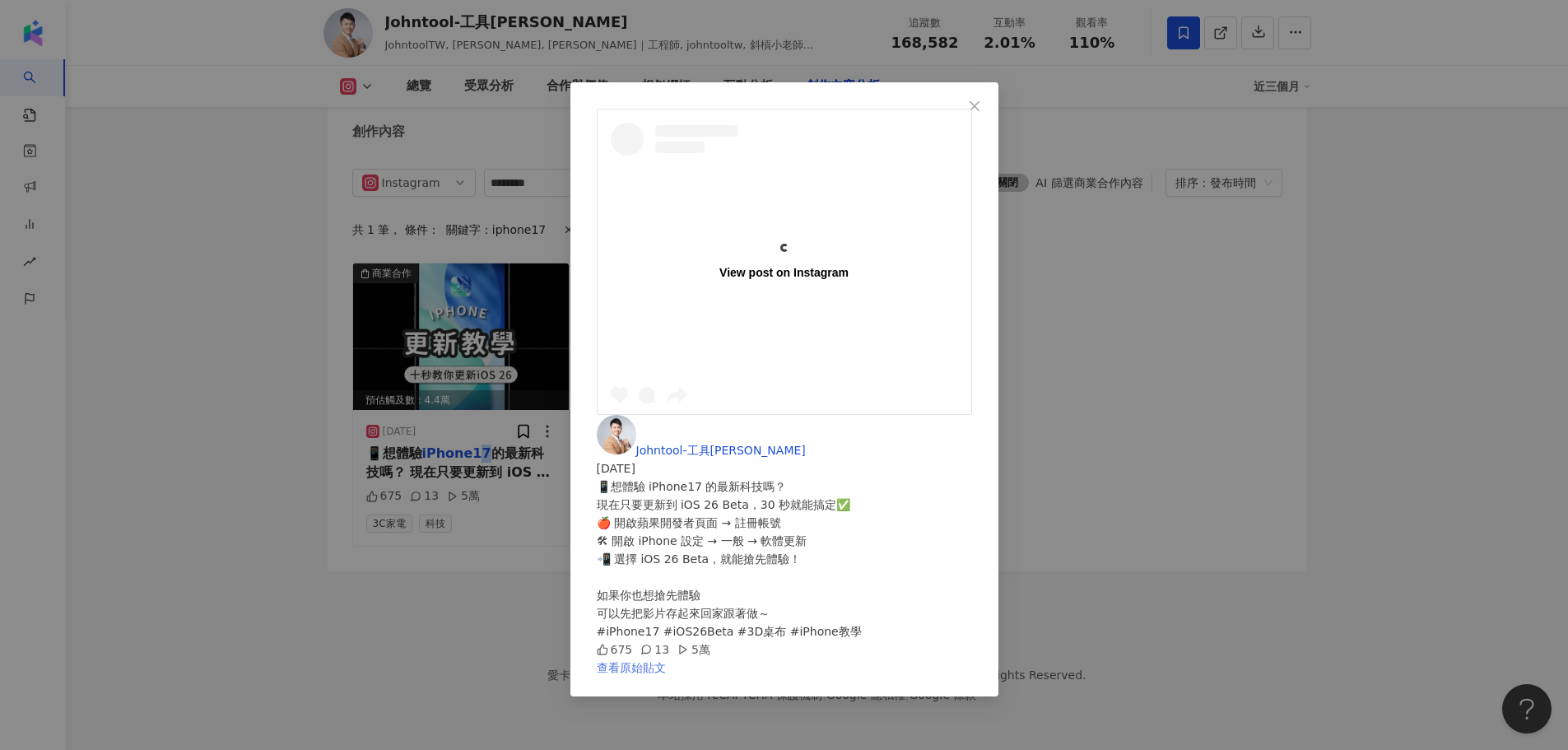
click at [666, 661] on link "查看原始貼文" at bounding box center [631, 668] width 69 height 13
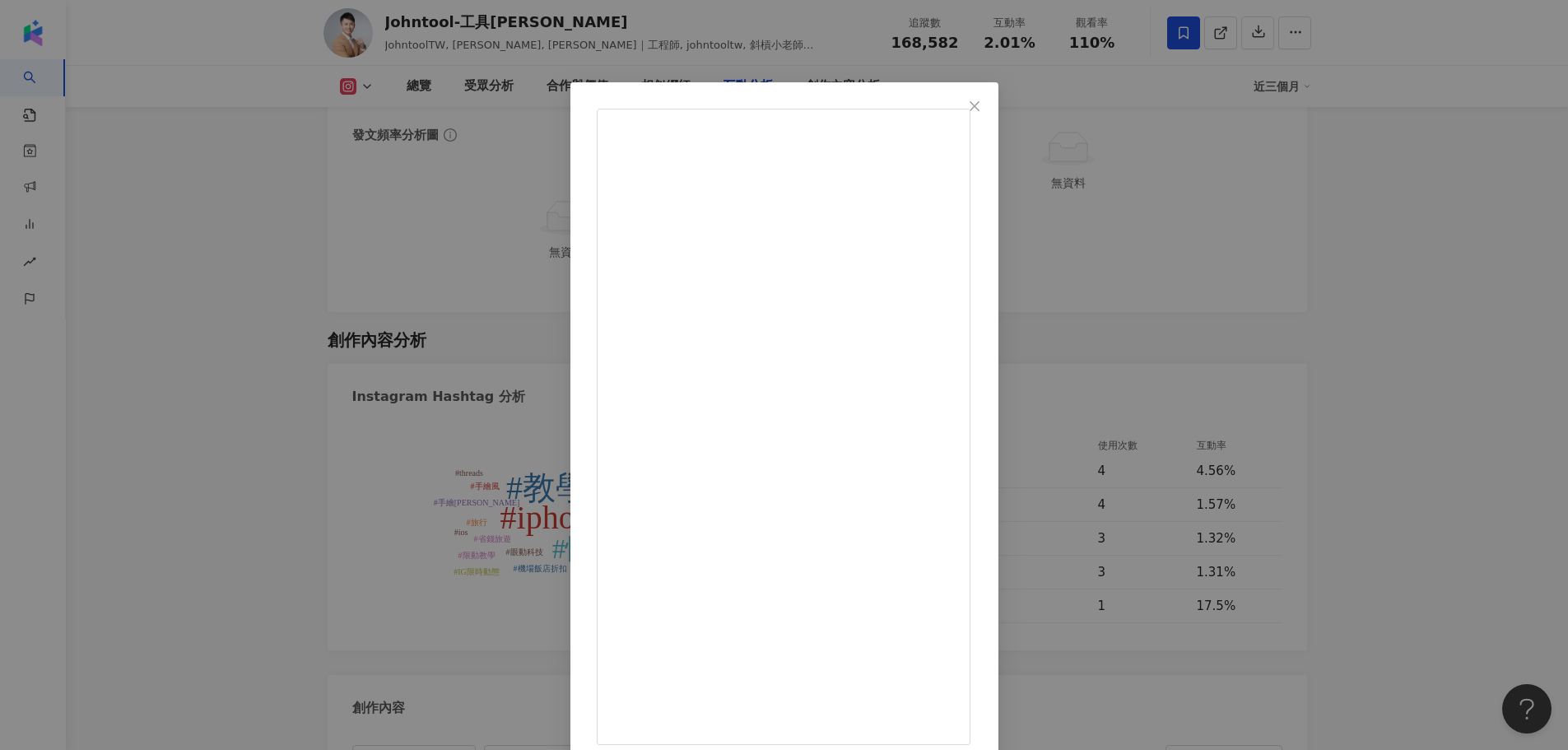
click at [1289, 240] on div "Johntool-工具王阿璋 2025/7/3 📱想體驗 iPhone17 的最新科技嗎？ 現在只要更新到 iOS 26 Beta，30 秒就能搞定✅ 🍎 開…" at bounding box center [784, 375] width 1568 height 750
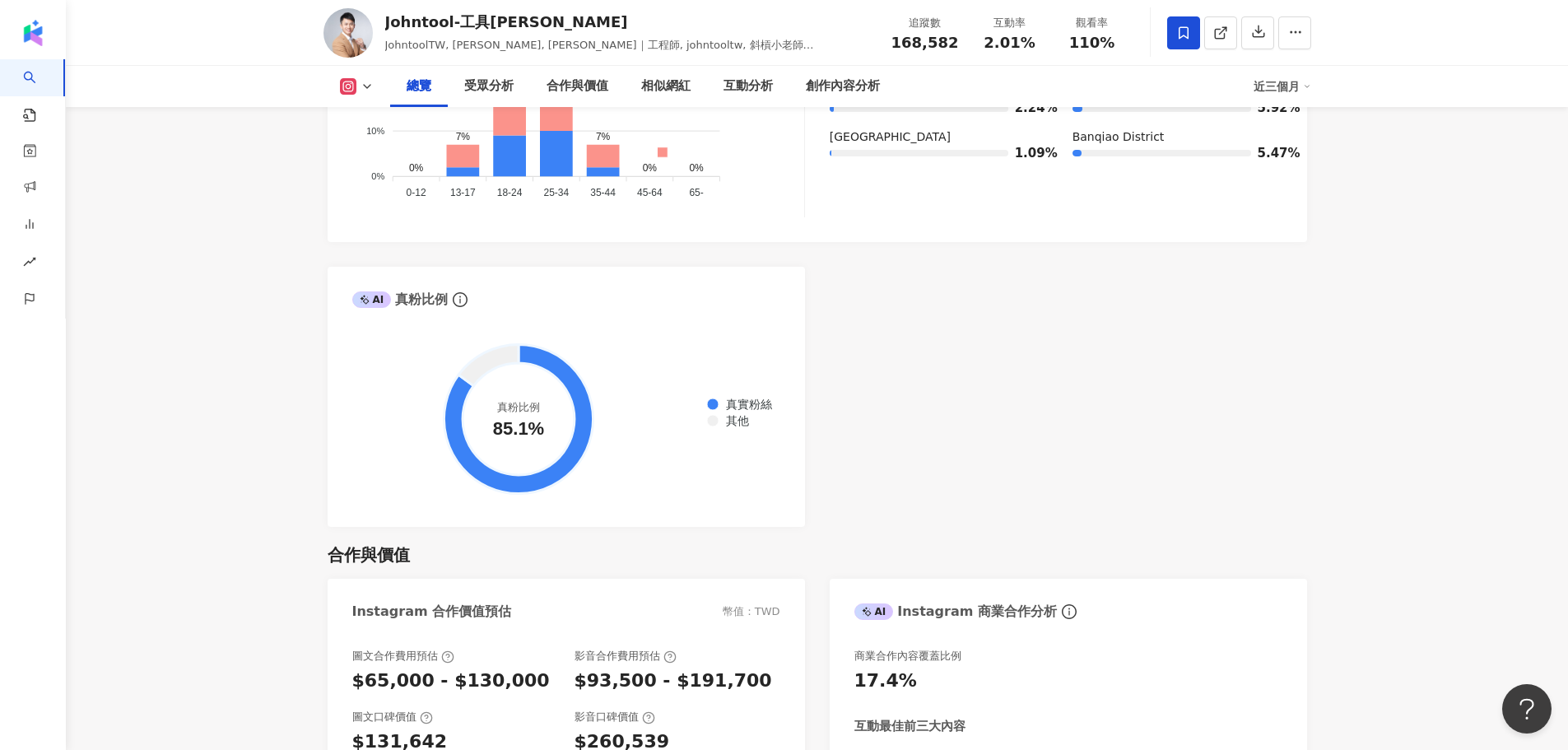
scroll to position [1156, 0]
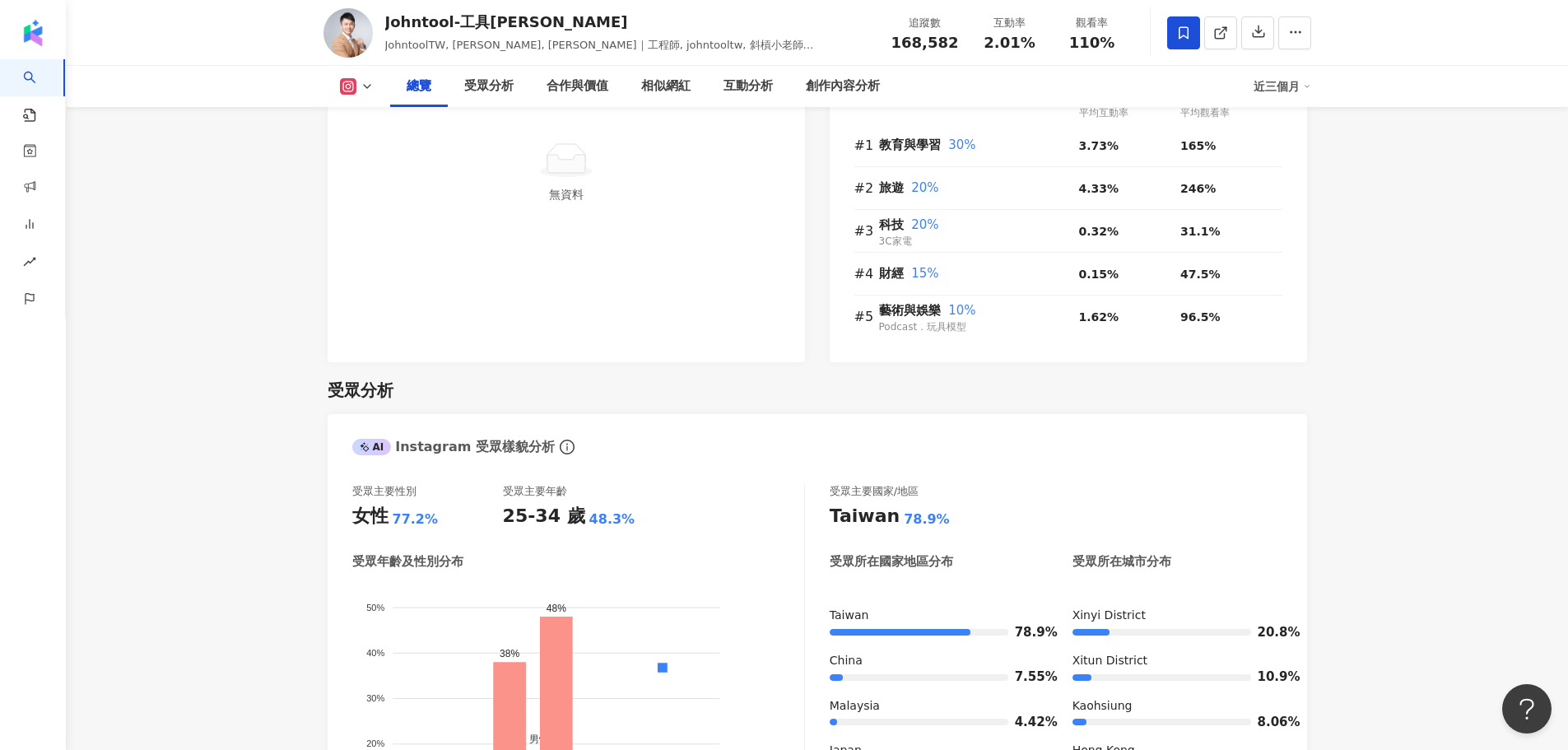
click at [362, 85] on icon at bounding box center [367, 86] width 13 height 13
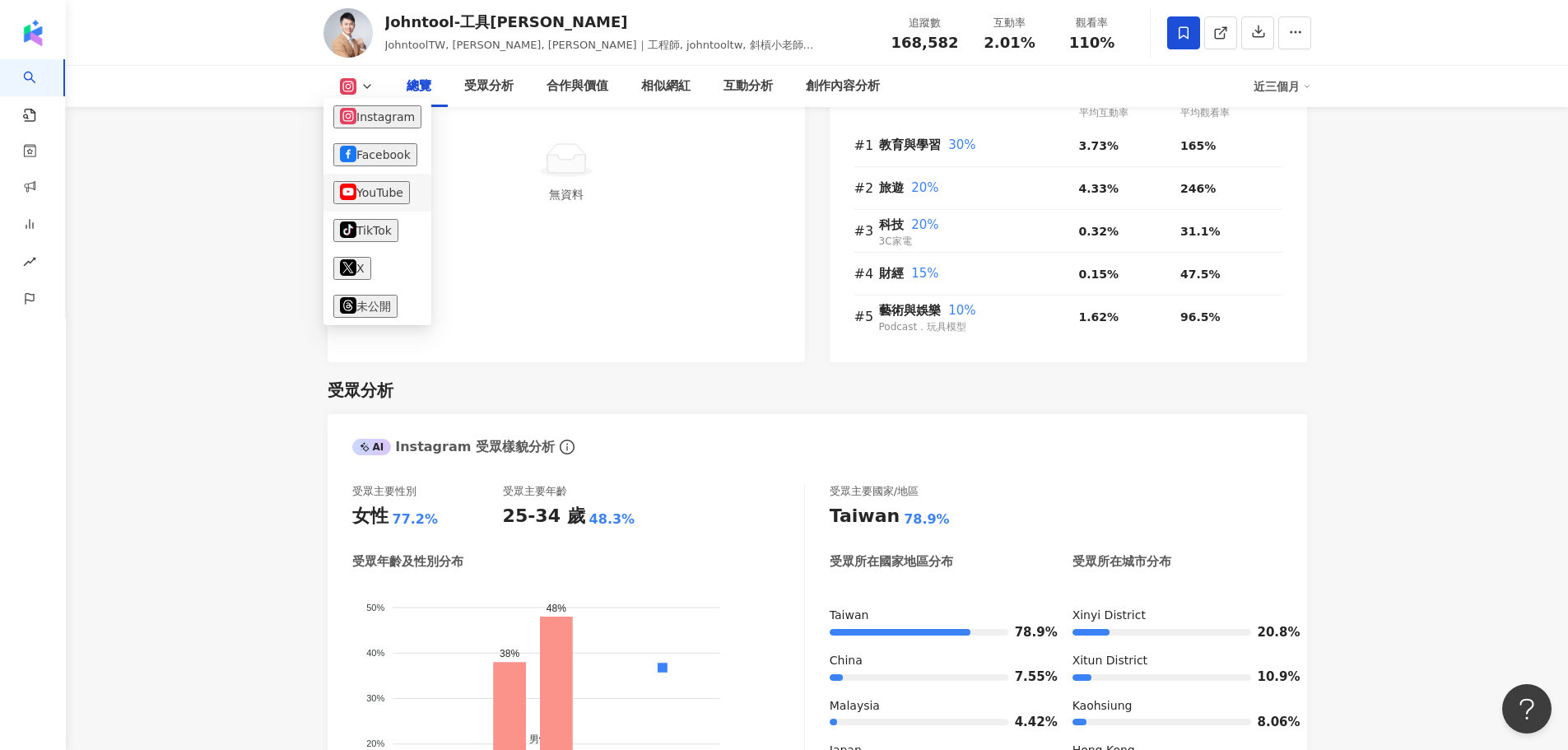
click at [384, 176] on li "YouTube" at bounding box center [377, 192] width 108 height 37
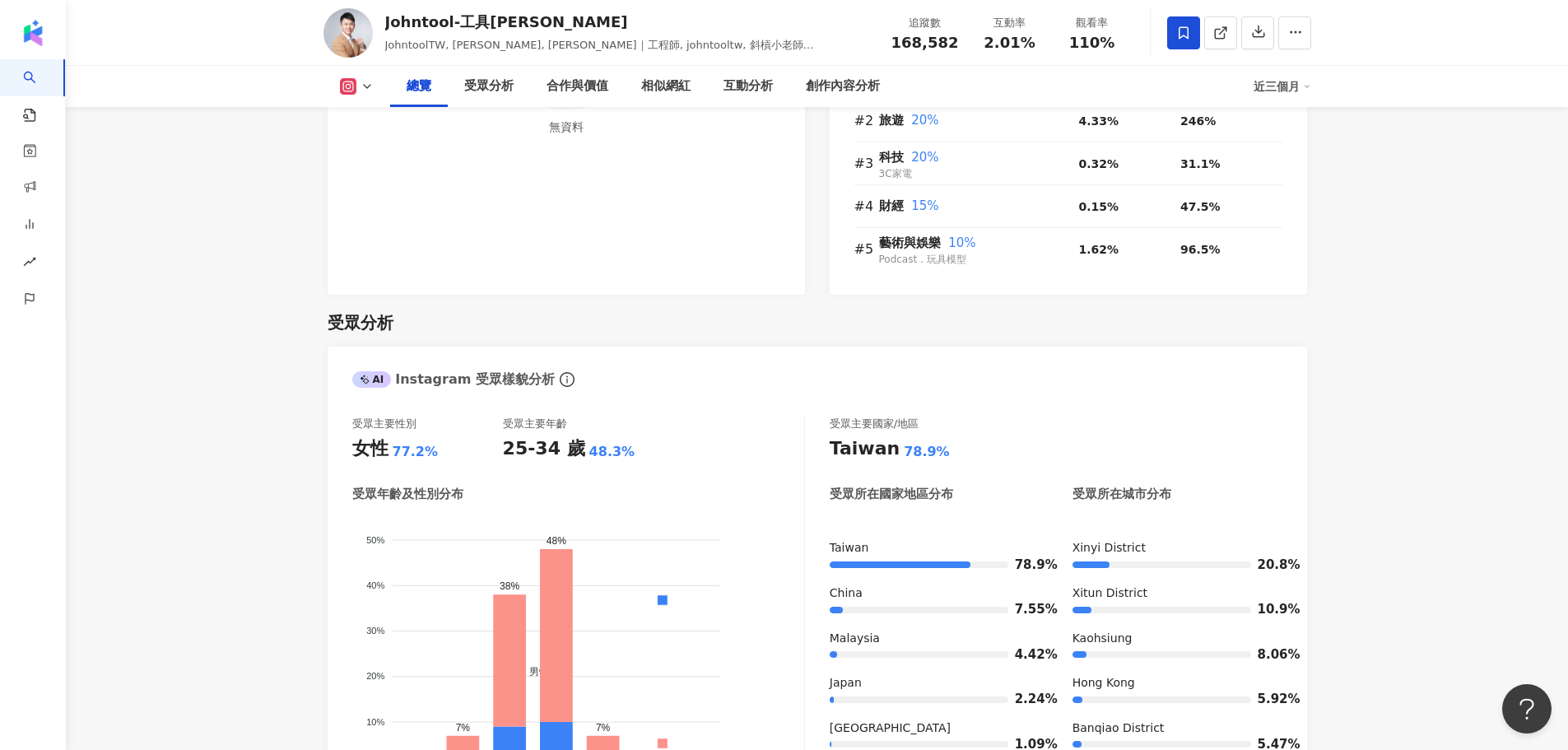
scroll to position [1153, 0]
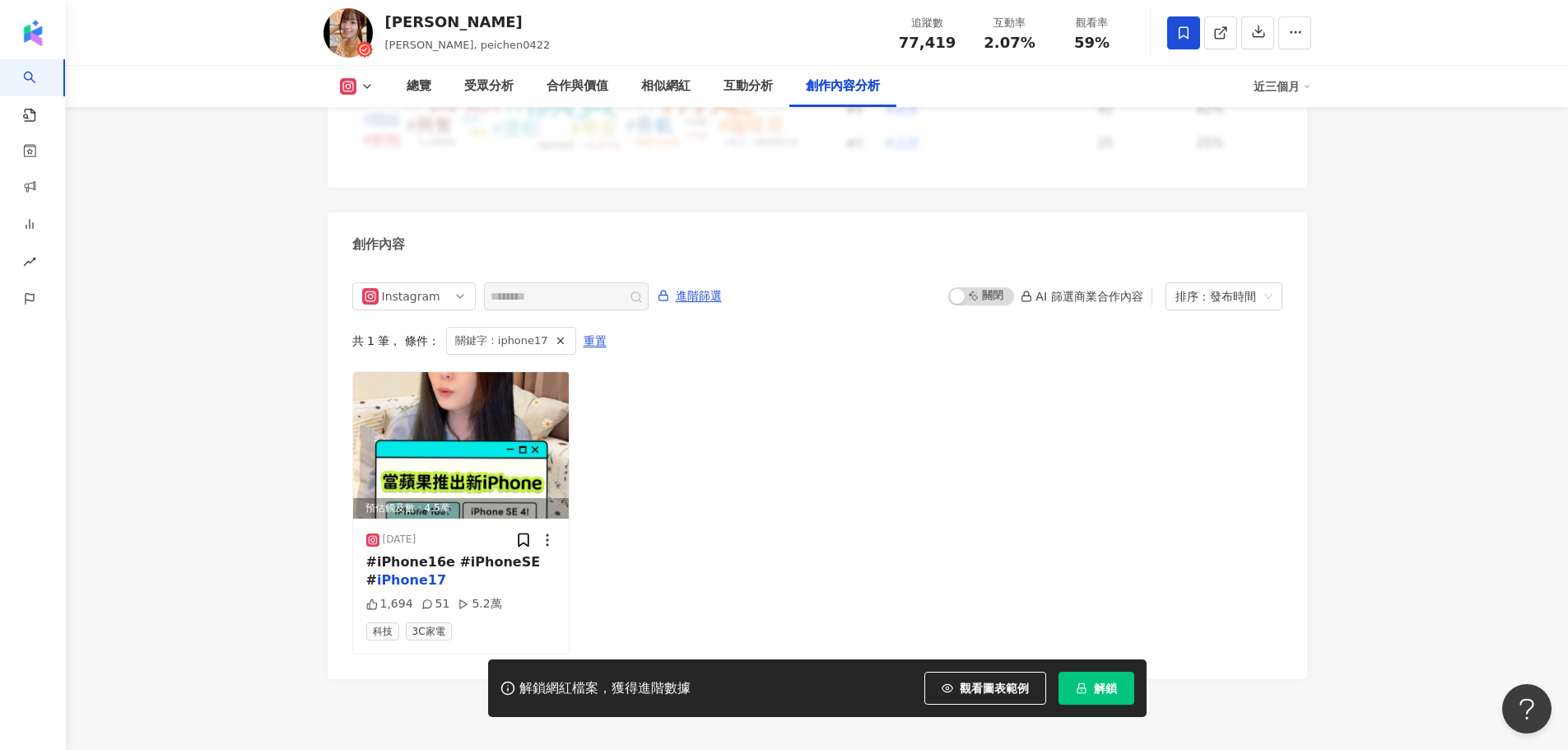
click at [362, 85] on icon at bounding box center [367, 86] width 13 height 13
click at [378, 125] on button "Instagram" at bounding box center [377, 117] width 88 height 23
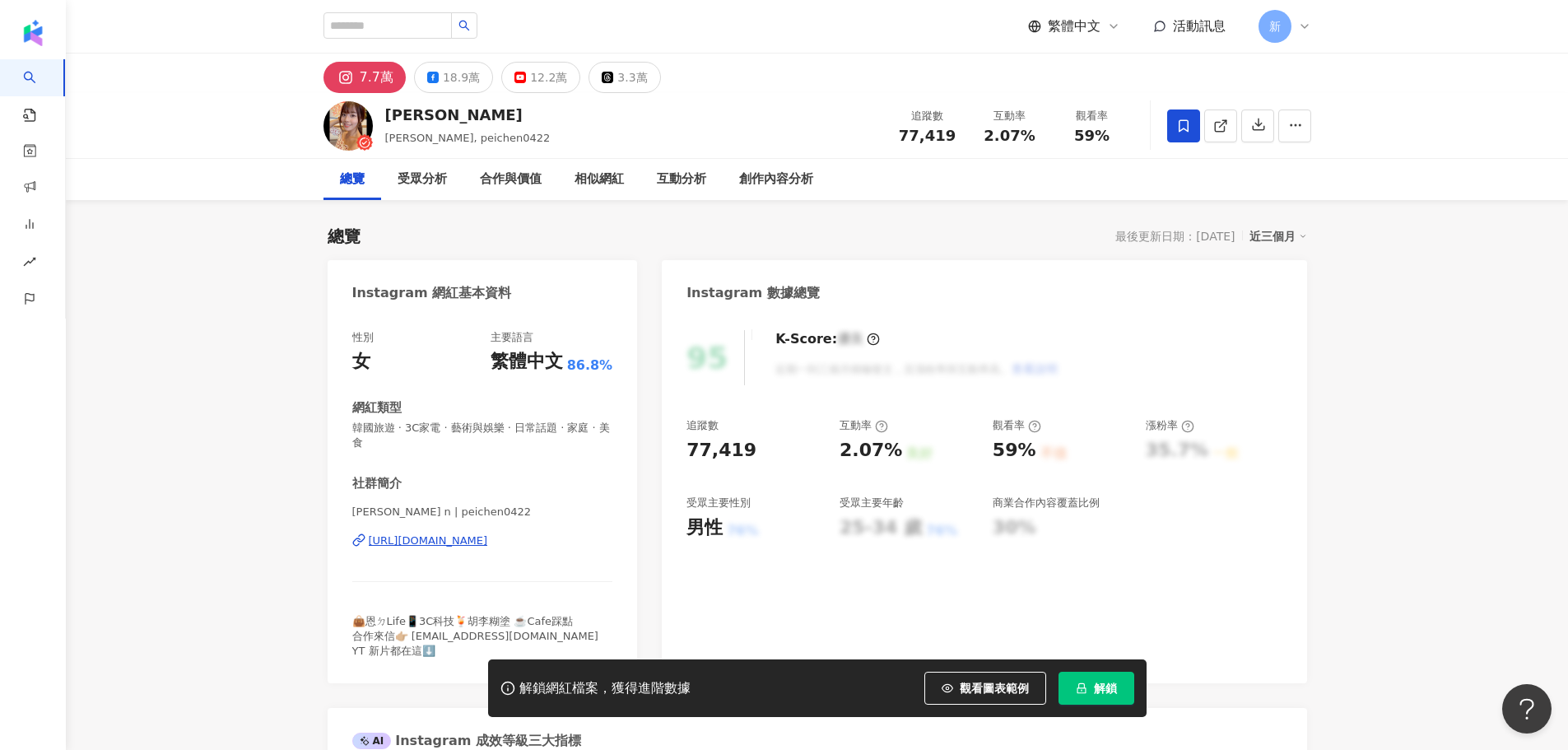
scroll to position [247, 0]
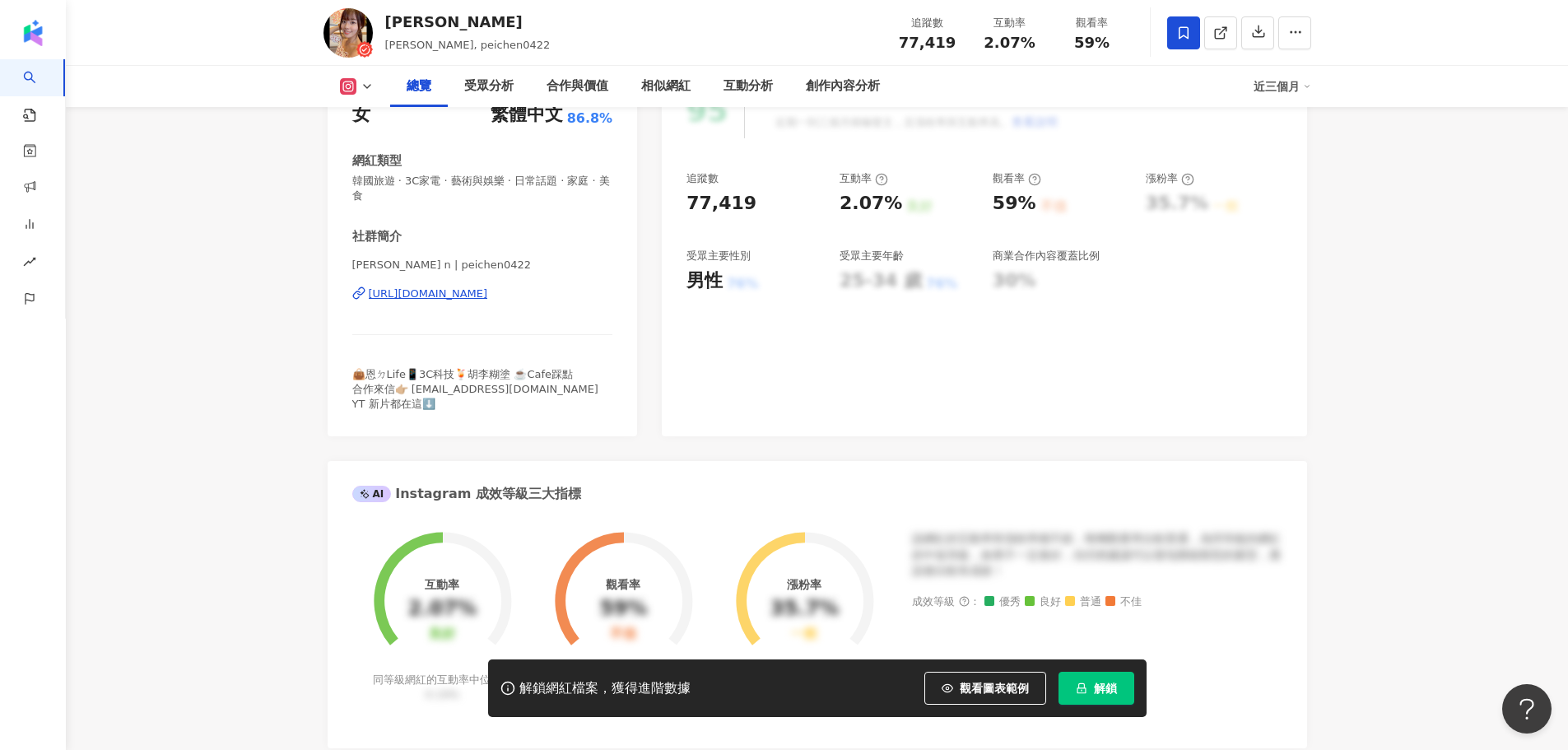
click at [488, 291] on div "https://www.instagram.com/peichen0422/" at bounding box center [428, 294] width 119 height 15
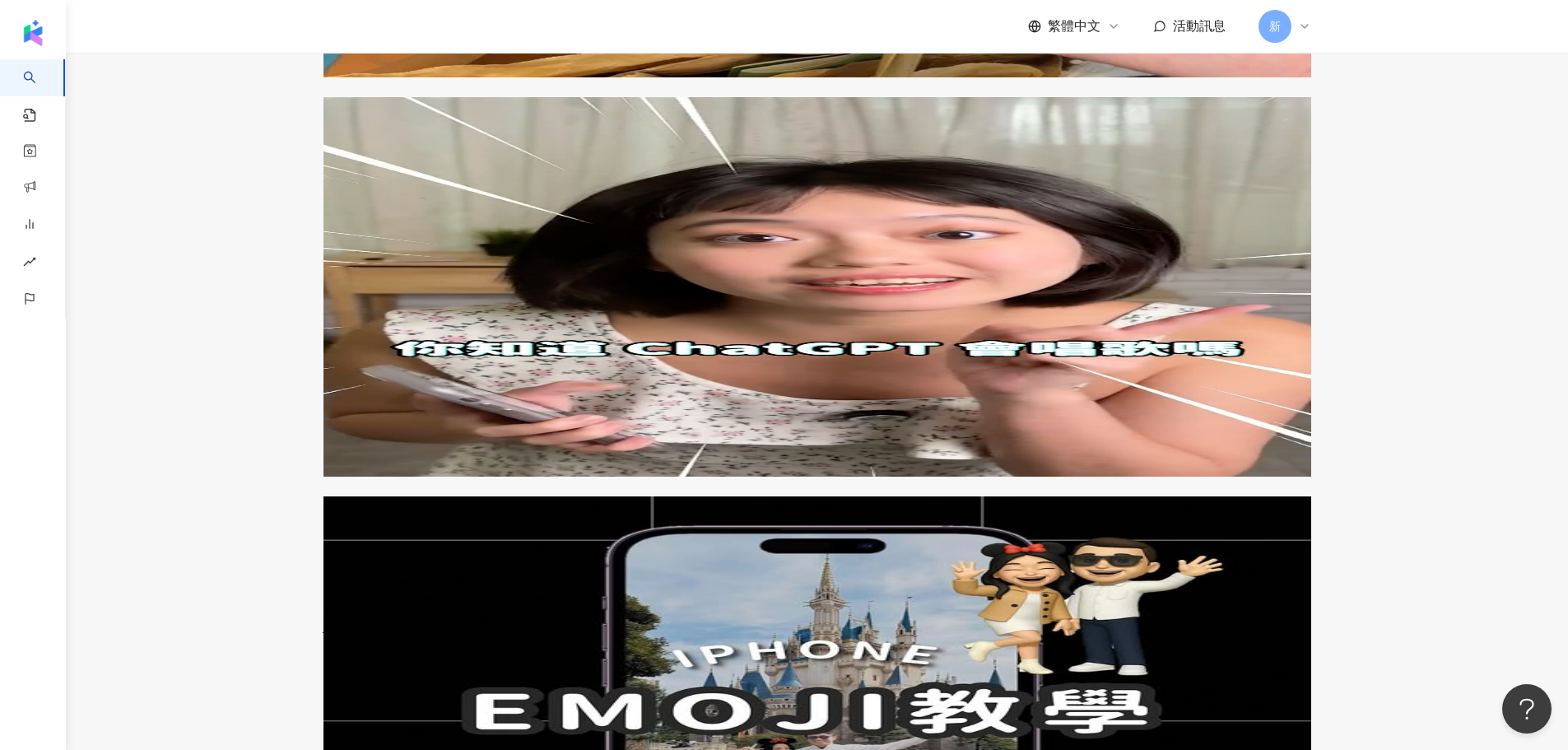
scroll to position [1399, 0]
